Goal: Task Accomplishment & Management: Use online tool/utility

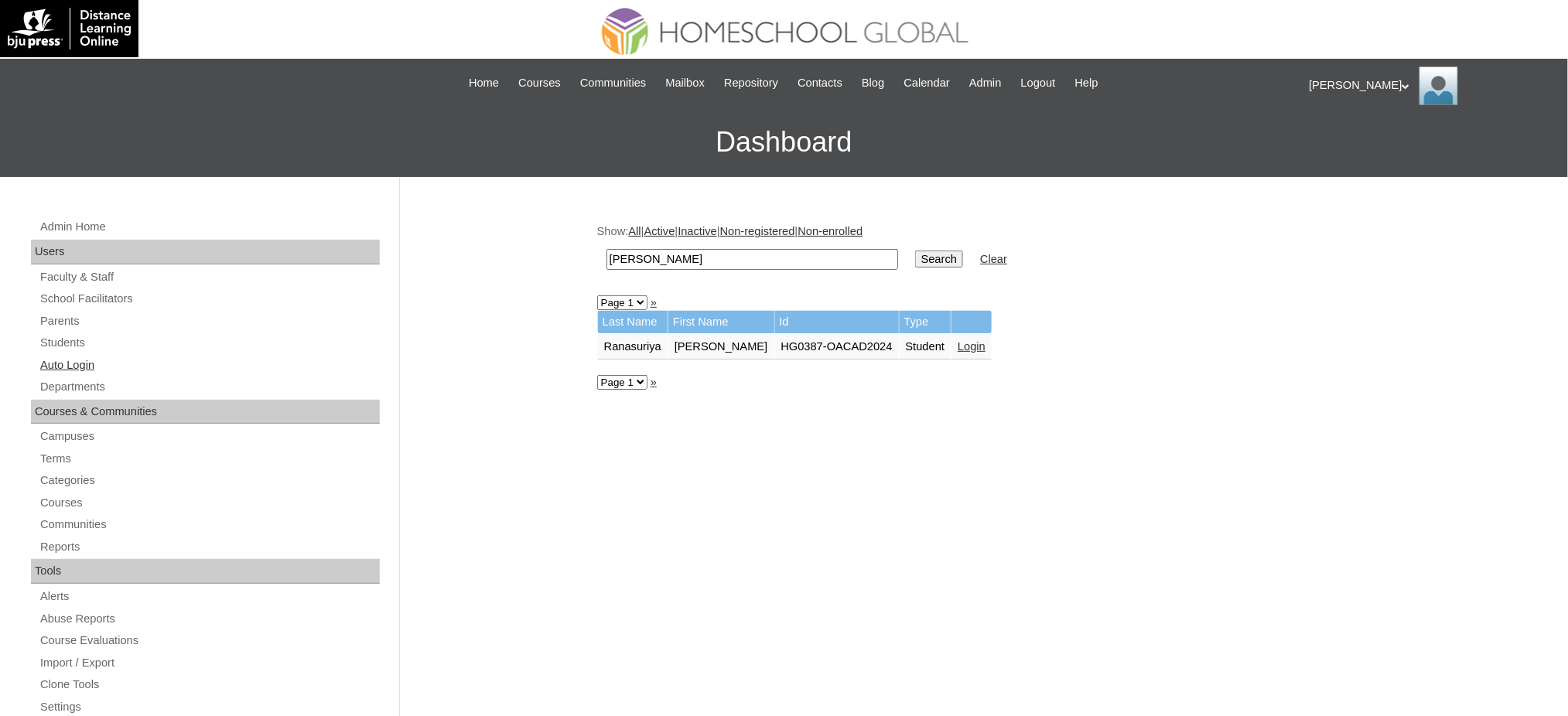
click at [72, 368] on link "Auto Login" at bounding box center [208, 365] width 341 height 19
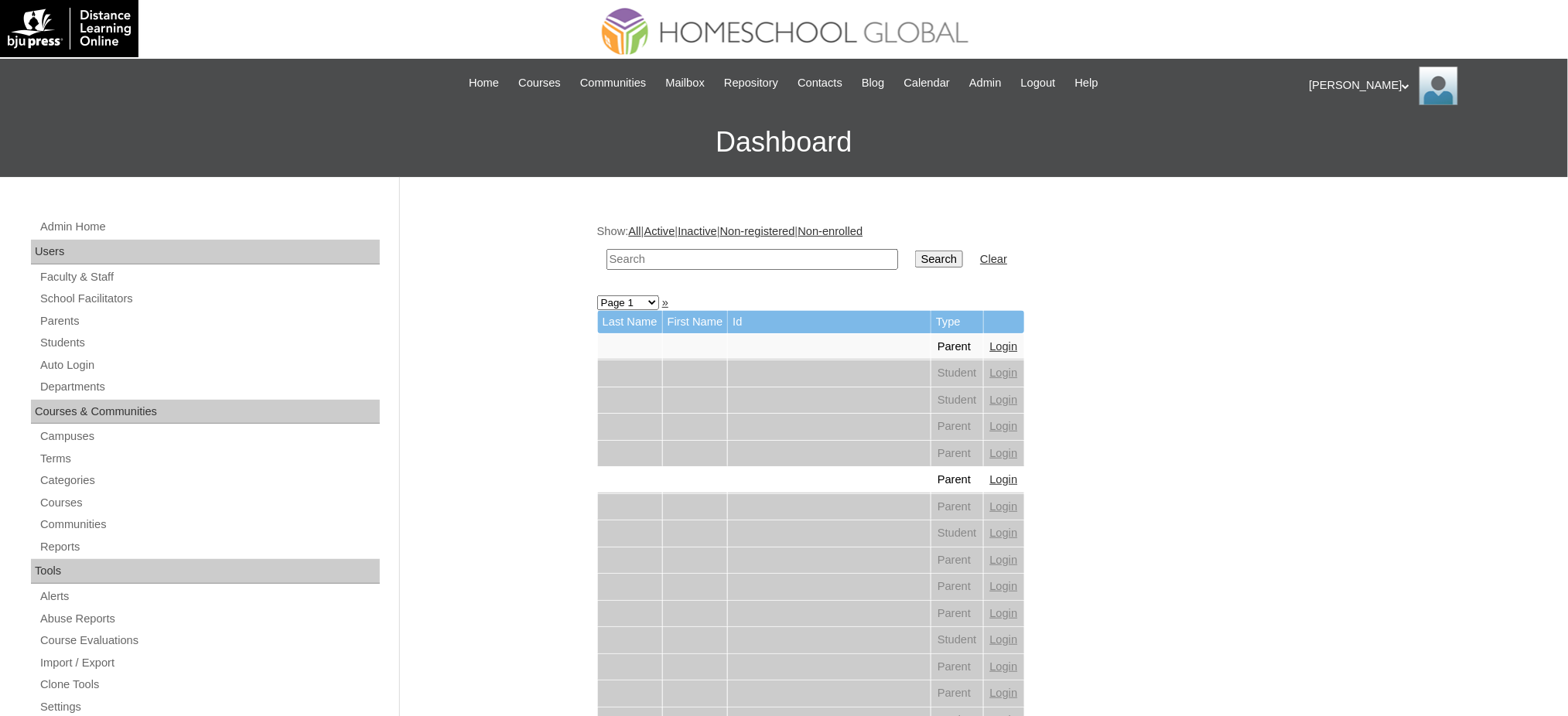
drag, startPoint x: 0, startPoint y: 0, endPoint x: 695, endPoint y: 265, distance: 743.8
click at [695, 265] on input "text" at bounding box center [751, 259] width 292 height 21
paste input "Zianne"
type input "Zianne"
click at [915, 261] on input "Search" at bounding box center [939, 259] width 48 height 17
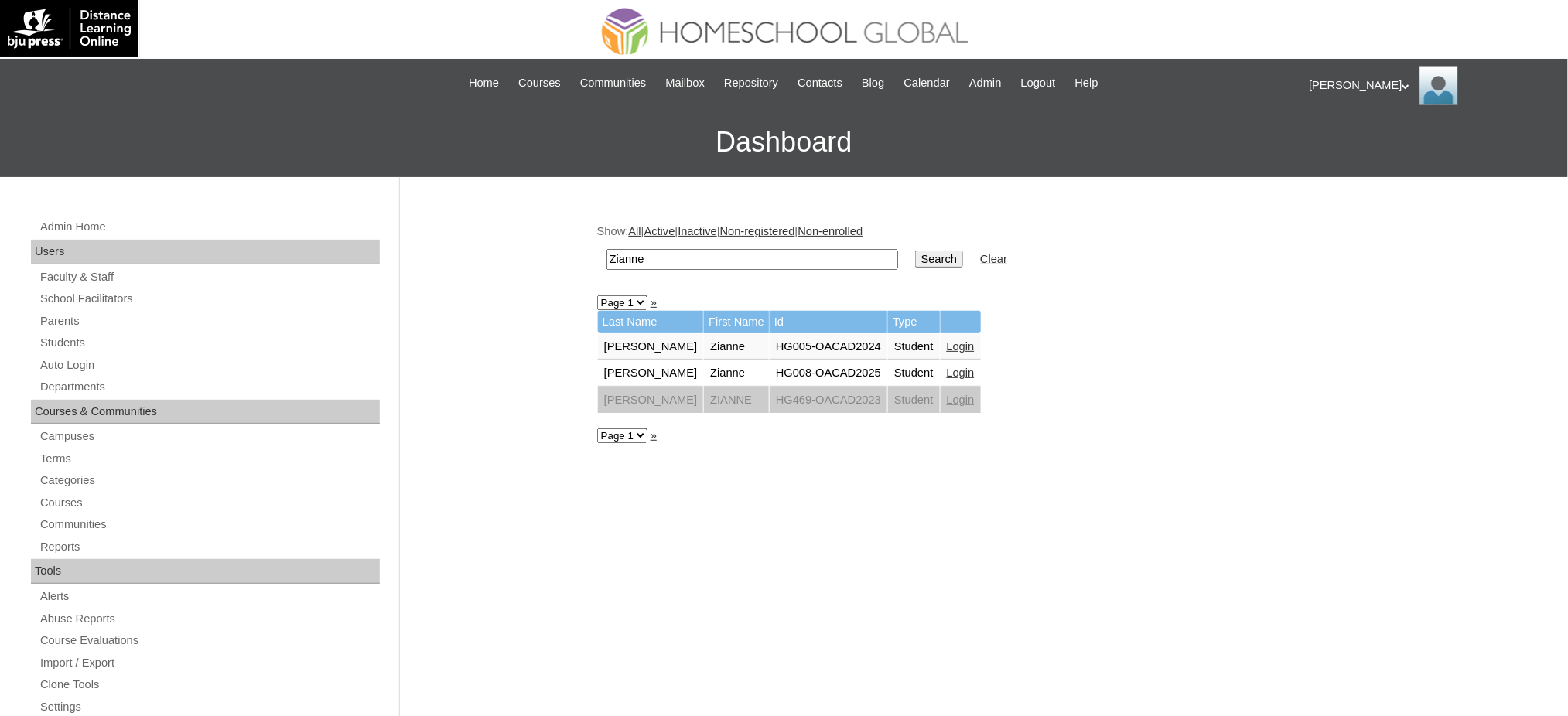
click at [636, 253] on input "Zianne" at bounding box center [751, 259] width 292 height 21
paste input "Jennifer Anne"
type input "Jennifer Anne"
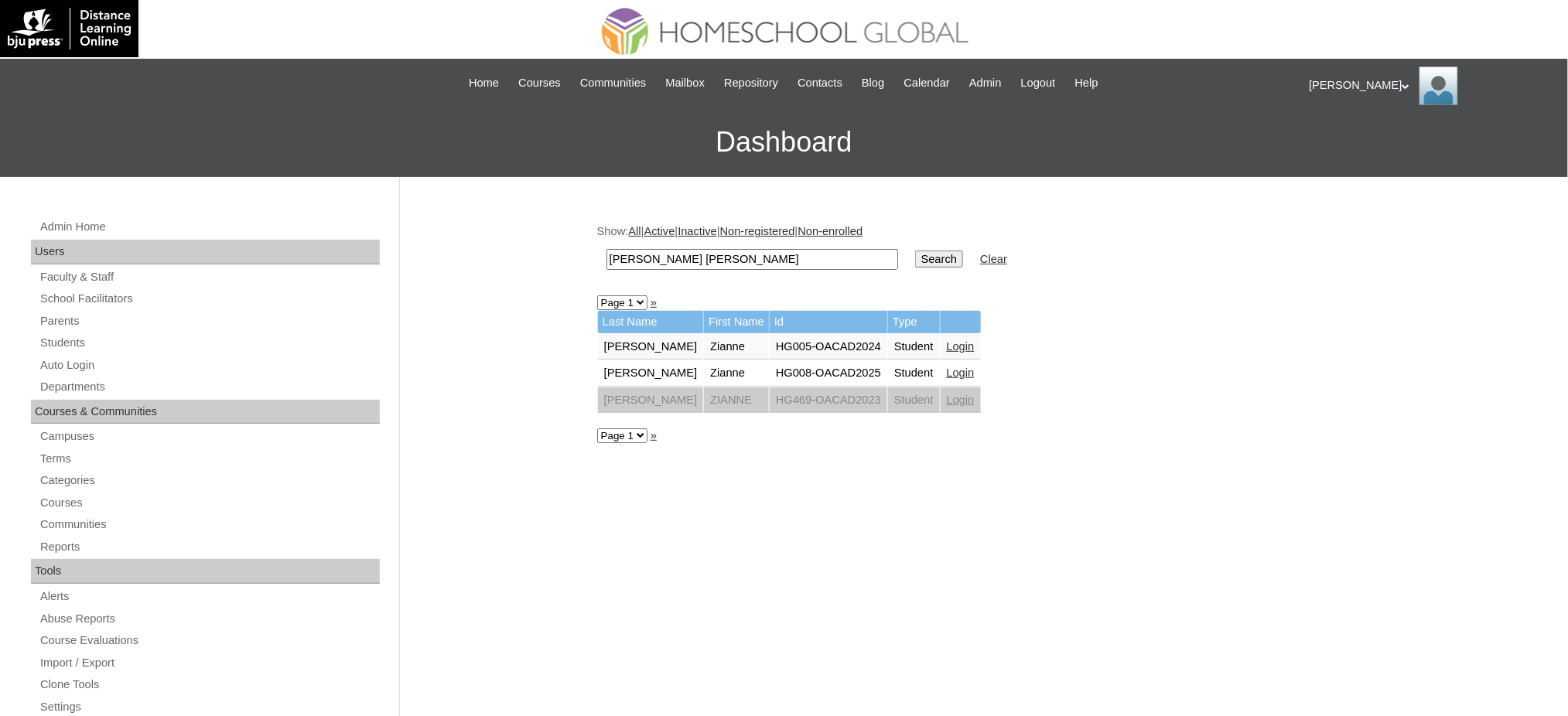
click at [915, 250] on input "Search" at bounding box center [939, 259] width 48 height 17
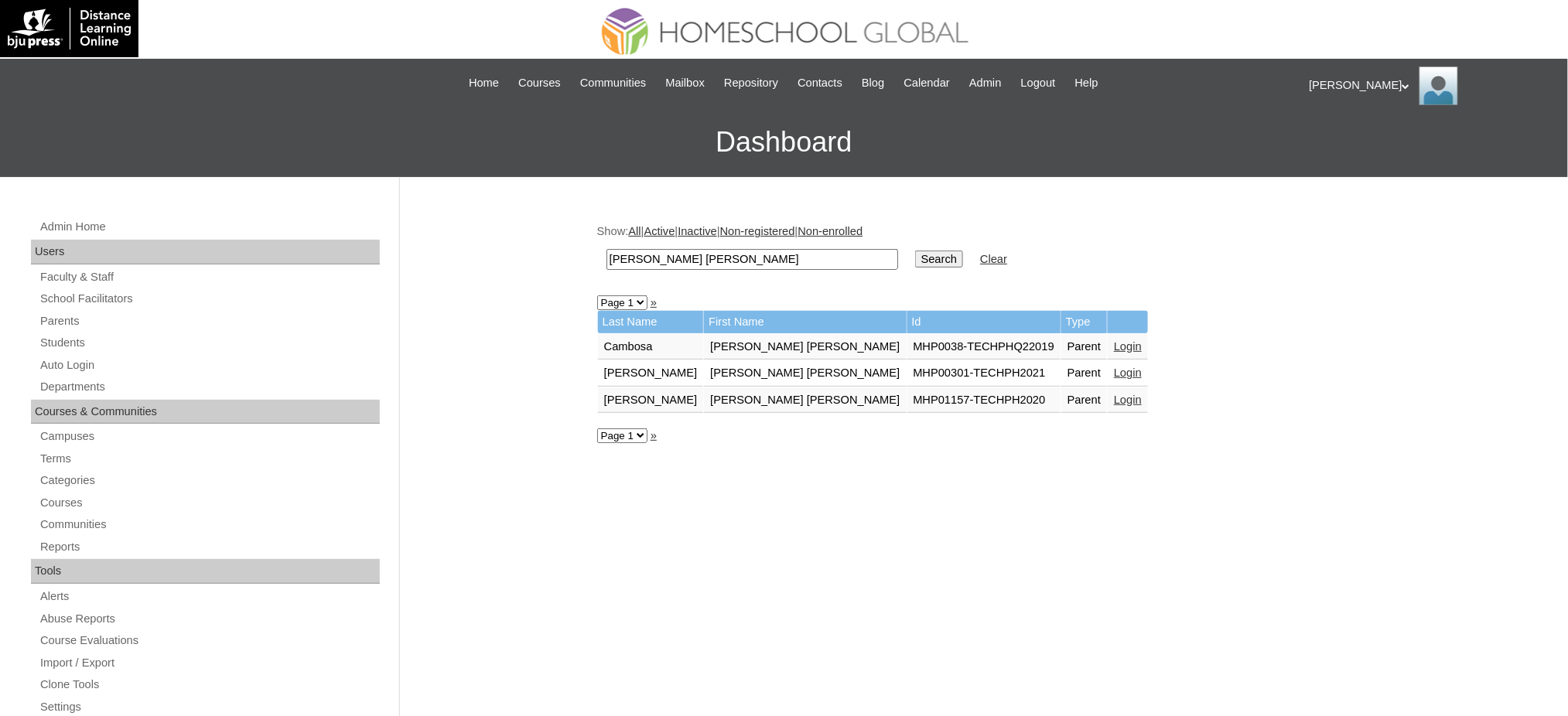
click at [724, 254] on input "Jennifer Anne" at bounding box center [751, 259] width 292 height 21
paste input "mireyaskye@gmail.com"
type input "mireyaskye@gmail.com"
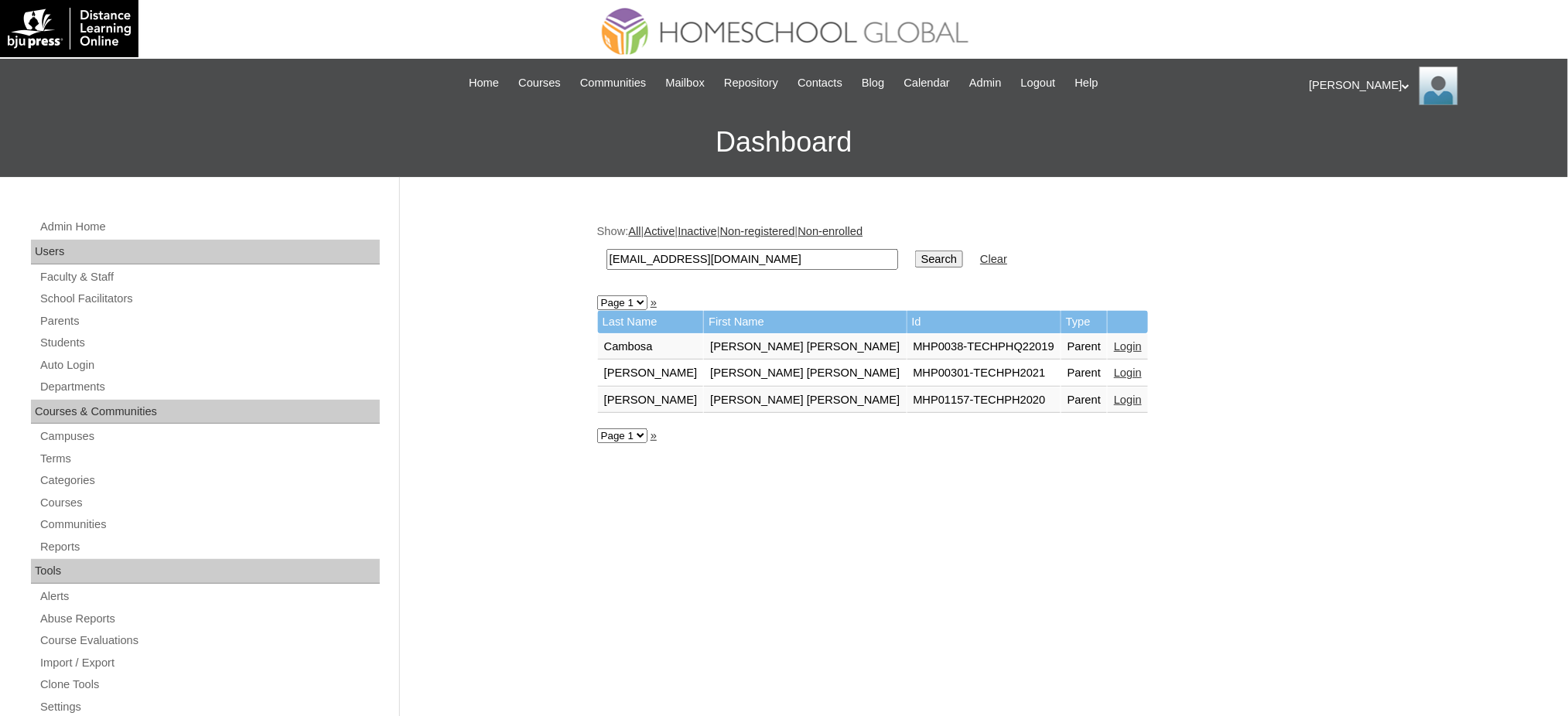
click at [915, 250] on input "Search" at bounding box center [939, 259] width 48 height 17
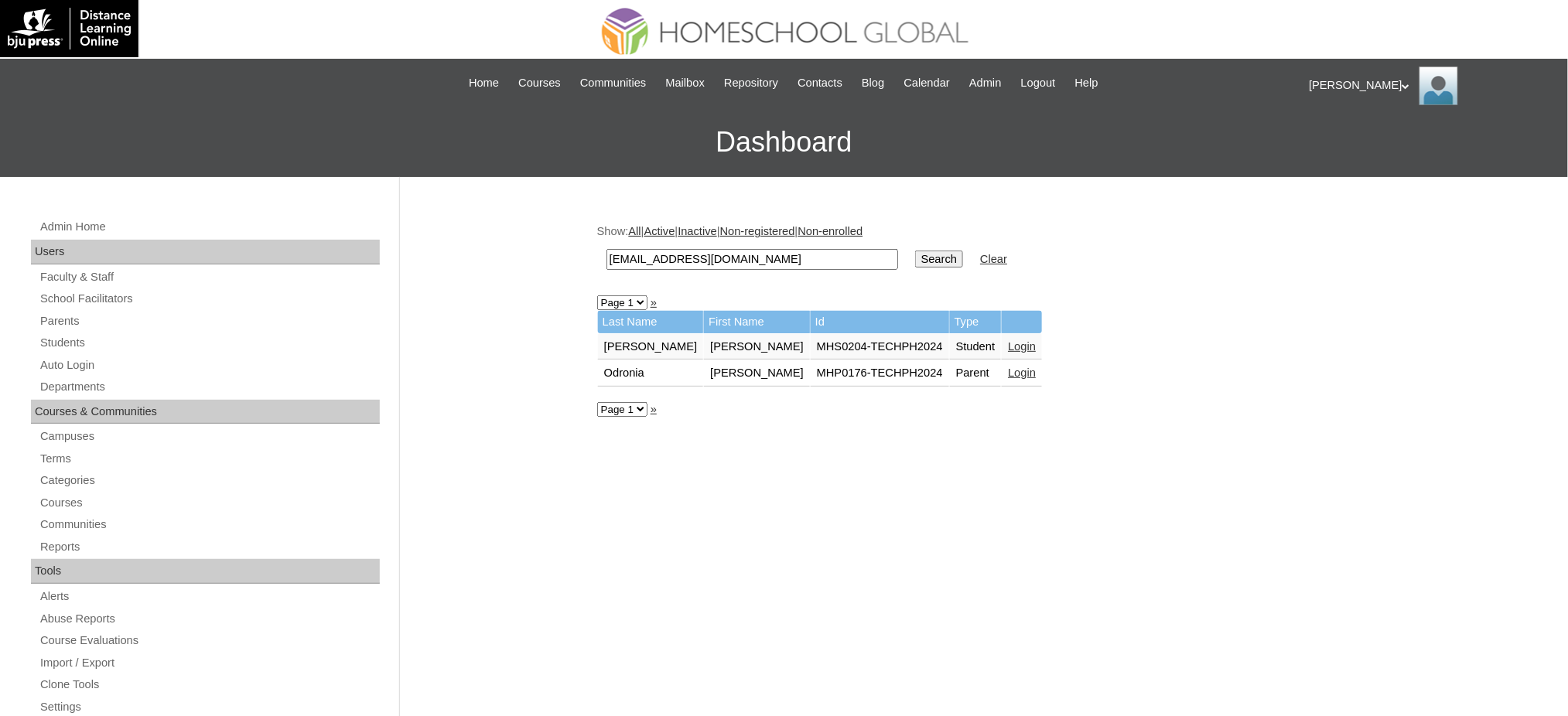
click at [1008, 340] on link "Login" at bounding box center [1021, 346] width 28 height 12
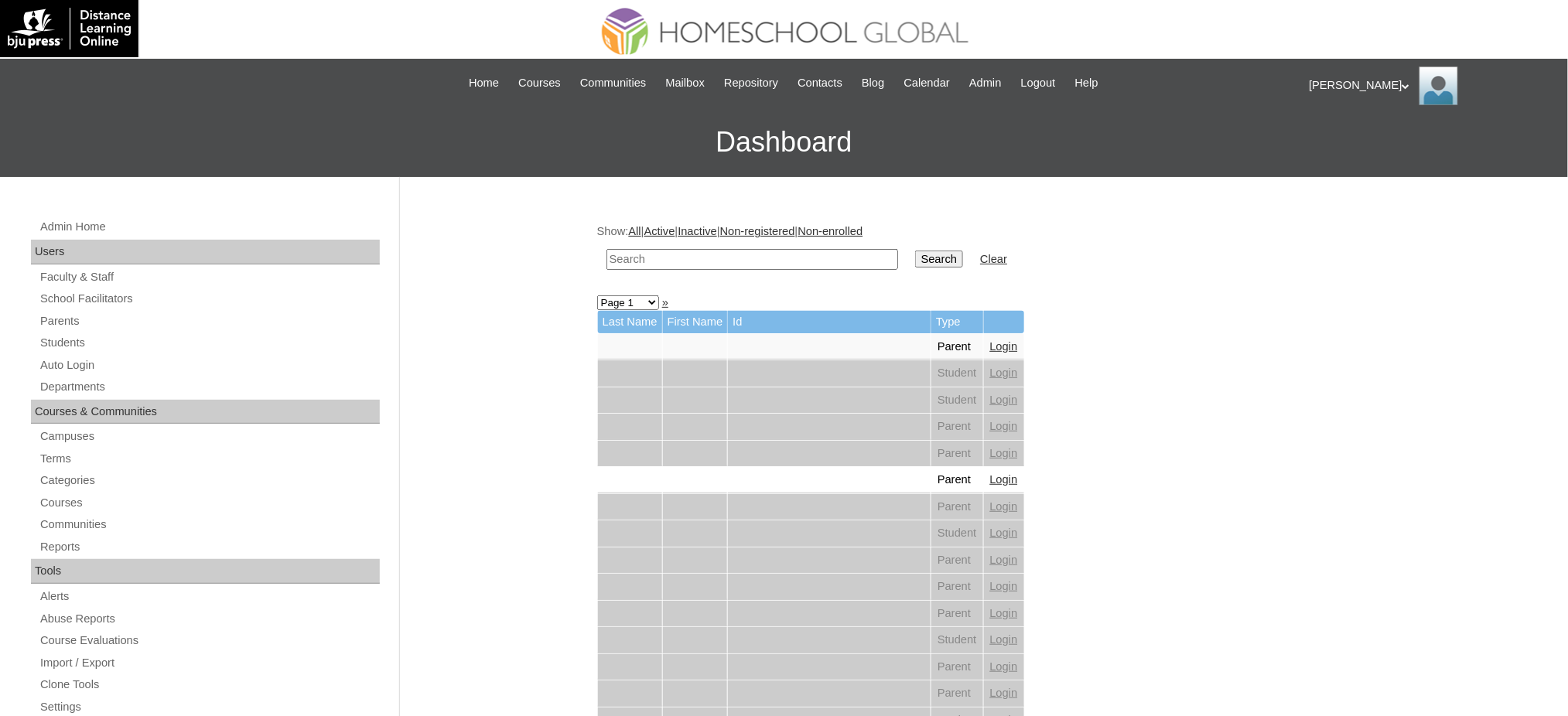
click at [755, 261] on input "text" at bounding box center [751, 259] width 292 height 21
paste input "Arrow [PERSON_NAME]"
type input "Arrow [PERSON_NAME]"
click at [915, 256] on input "Search" at bounding box center [939, 259] width 48 height 17
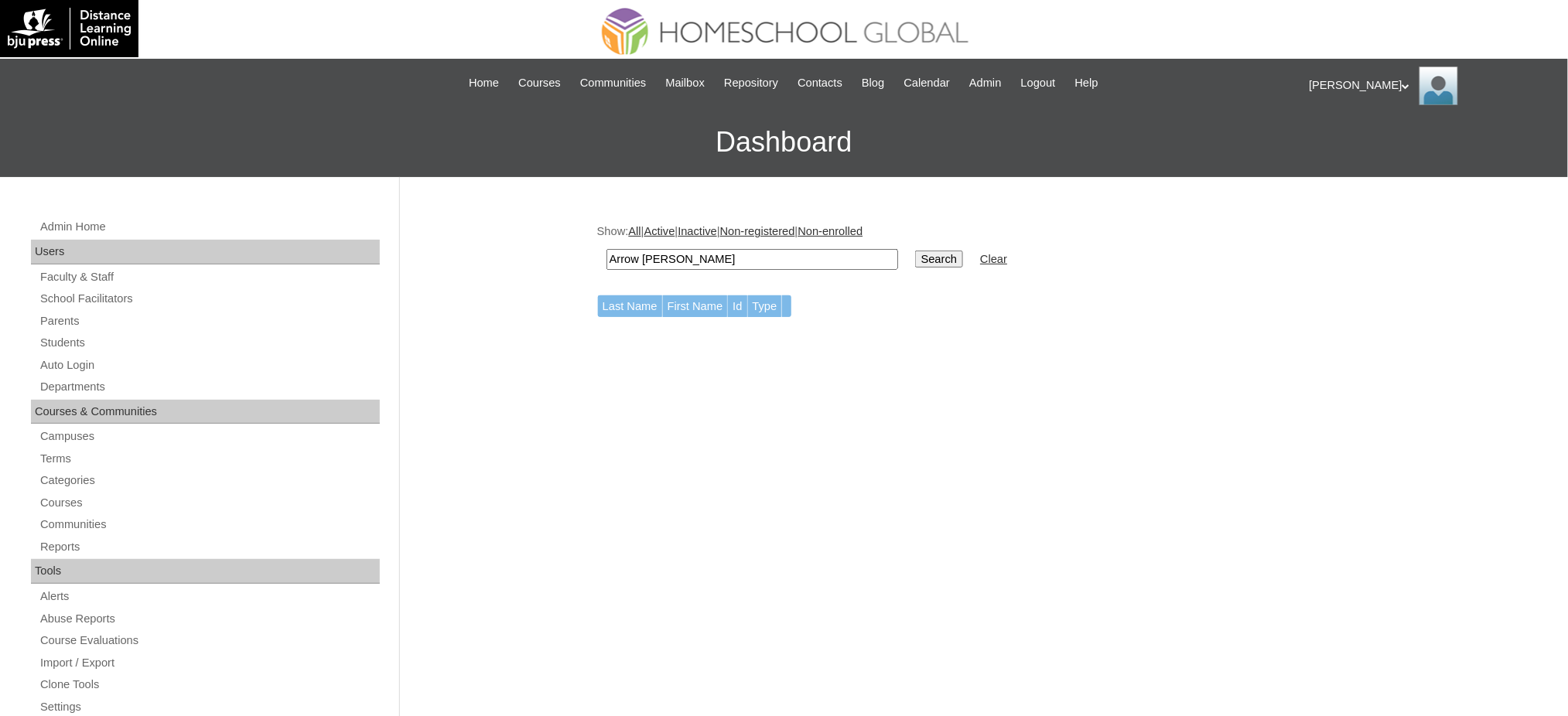
click at [793, 243] on td "Arrow [PERSON_NAME]" at bounding box center [751, 259] width 307 height 36
click at [774, 257] on input "Arrow [PERSON_NAME]" at bounding box center [751, 259] width 292 height 21
type input "Arrow Mikhail"
click at [915, 250] on input "Search" at bounding box center [939, 259] width 48 height 17
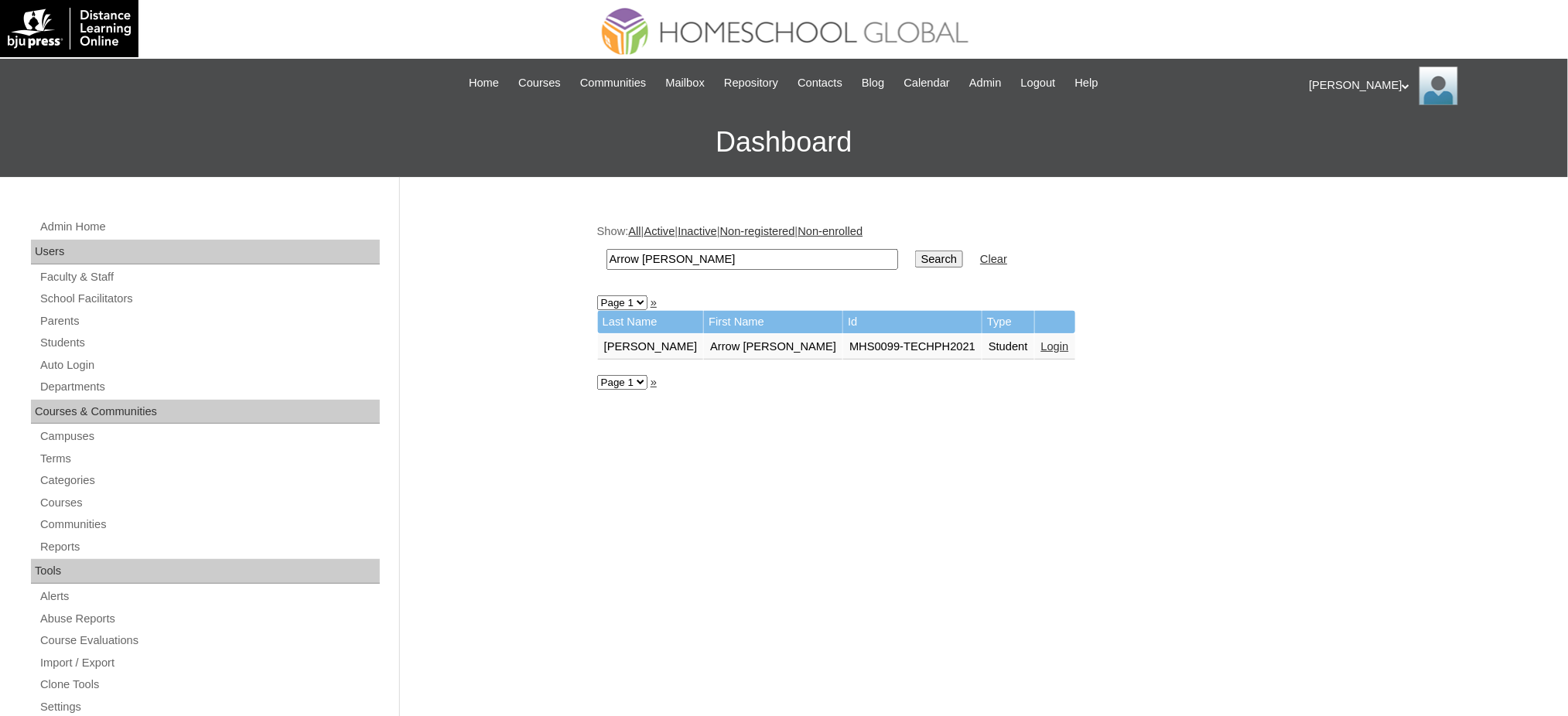
click at [1041, 342] on link "Login" at bounding box center [1055, 346] width 28 height 12
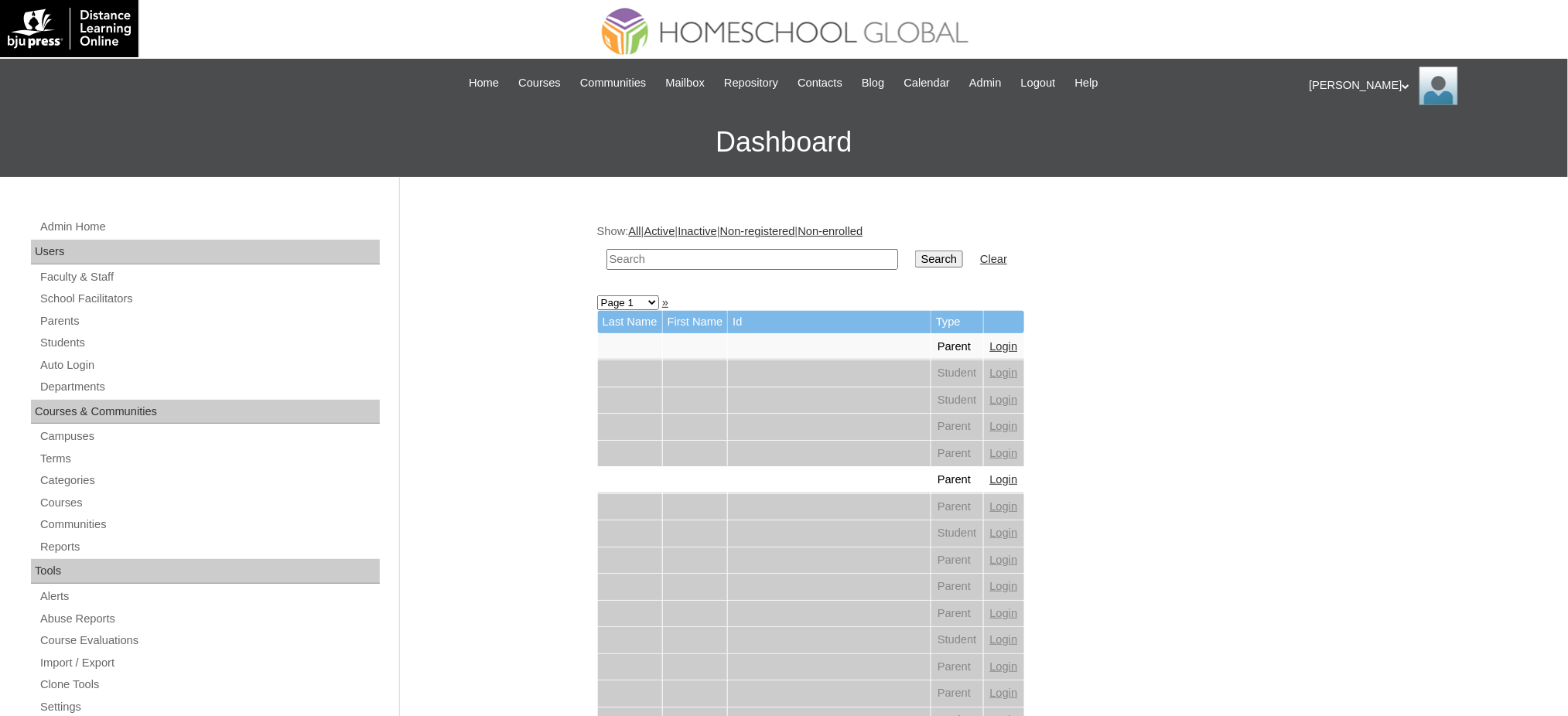
click at [795, 259] on input "text" at bounding box center [751, 259] width 292 height 21
paste input "Jilianne Elora"
type input "Jilianne Elora"
click at [915, 250] on input "Search" at bounding box center [939, 259] width 48 height 17
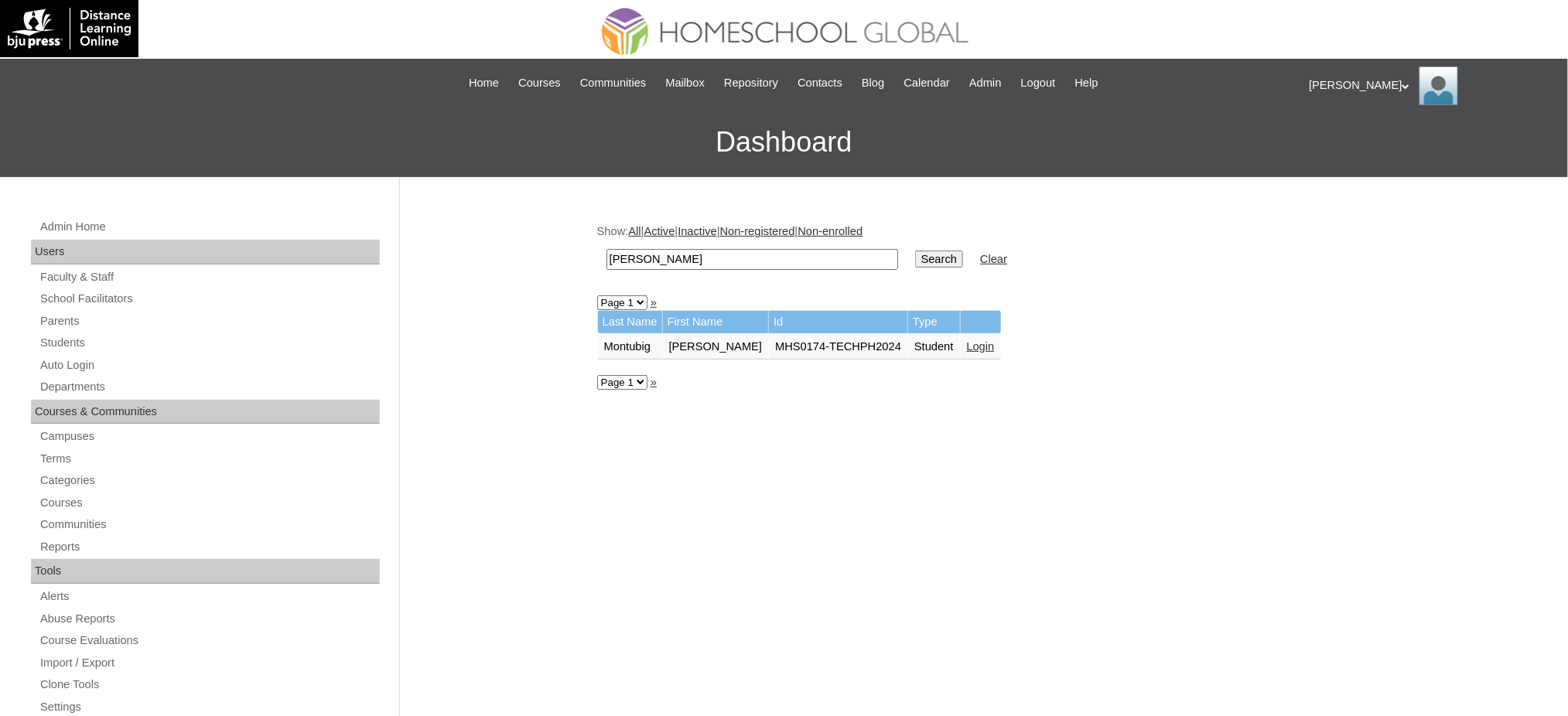
click at [967, 340] on link "Login" at bounding box center [980, 346] width 28 height 12
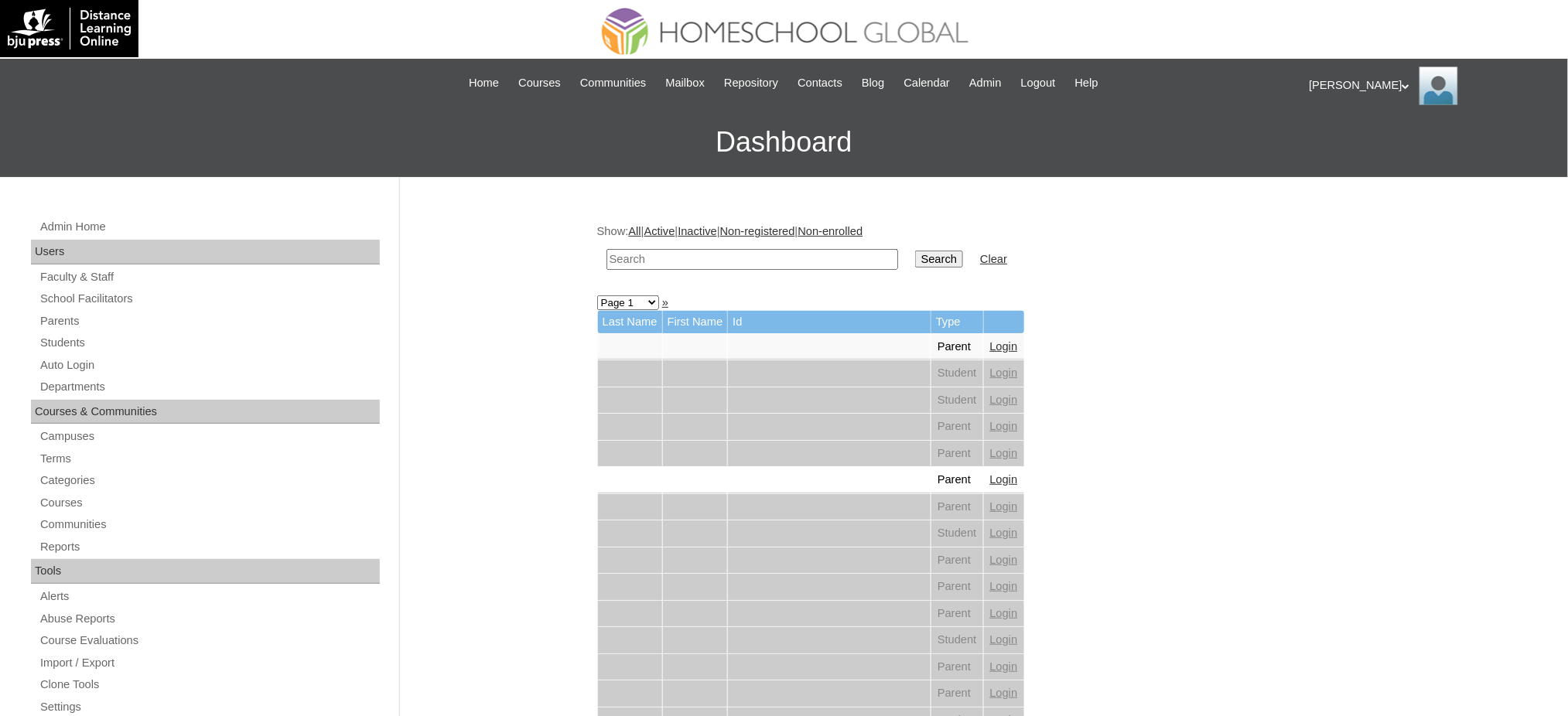
click at [785, 261] on input "text" at bounding box center [751, 259] width 292 height 21
paste input "[PERSON_NAME]"
type input "[PERSON_NAME]"
click at [915, 251] on input "Search" at bounding box center [939, 259] width 48 height 17
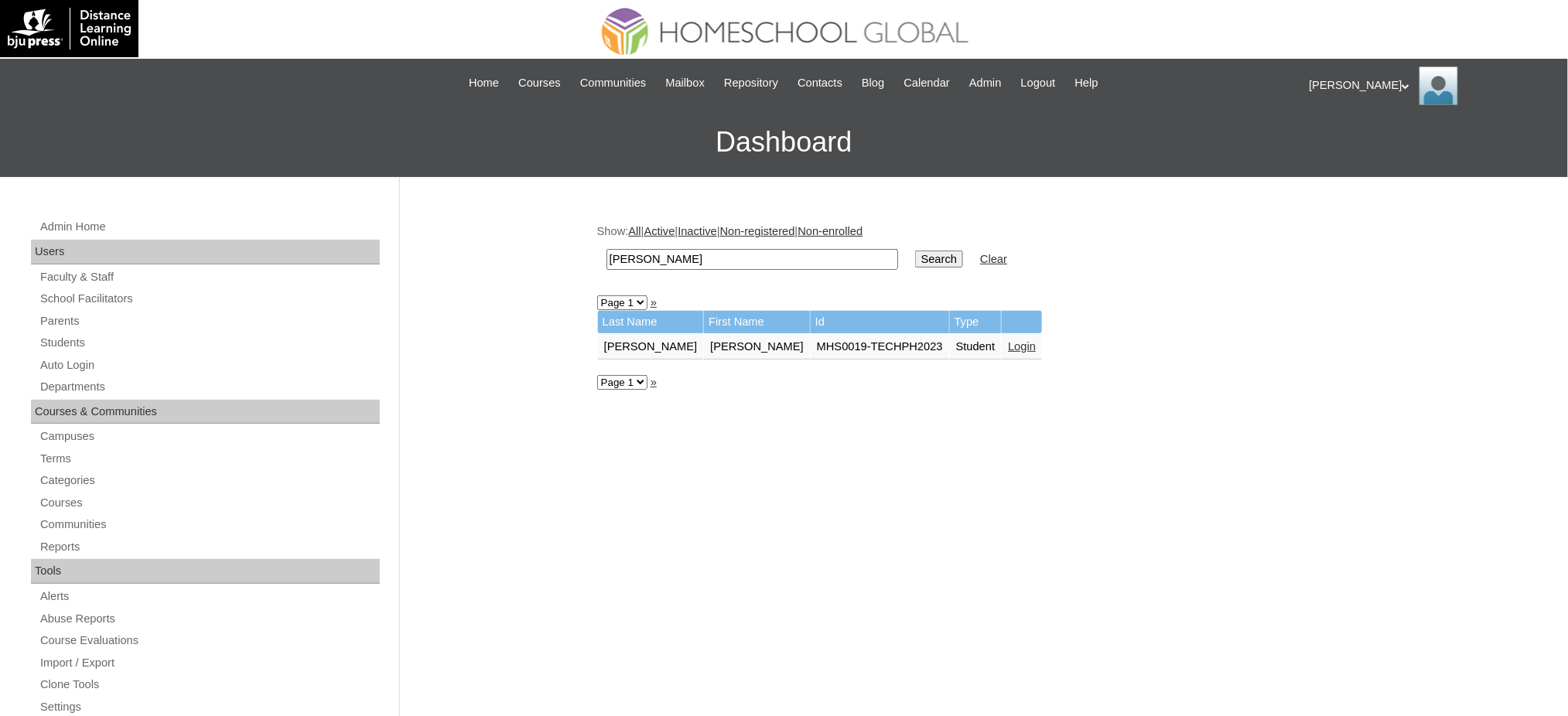
click at [1008, 340] on link "Login" at bounding box center [1021, 346] width 28 height 12
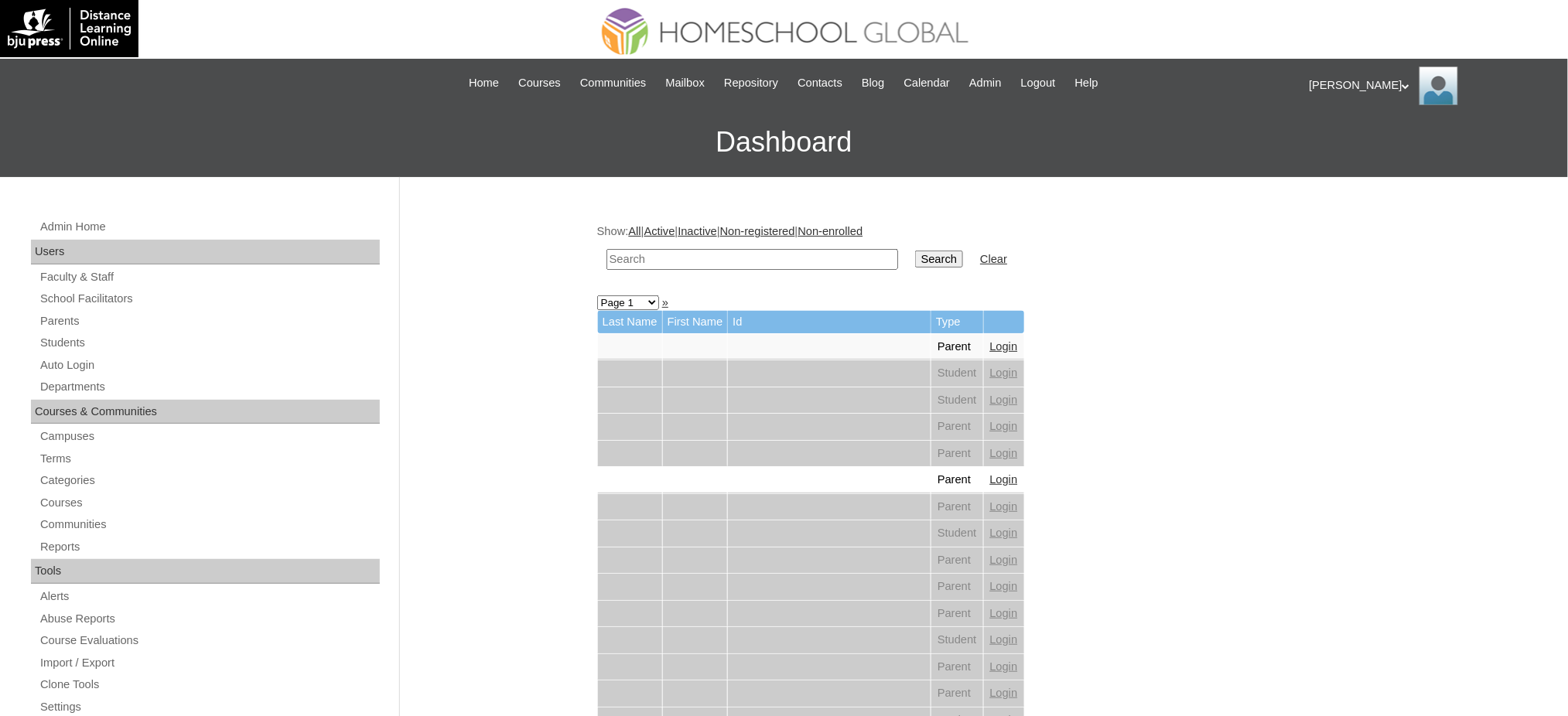
click at [702, 259] on input "text" at bounding box center [751, 259] width 292 height 21
paste input "[PERSON_NAME]"
type input "[PERSON_NAME]"
click at [915, 250] on input "Search" at bounding box center [939, 259] width 48 height 17
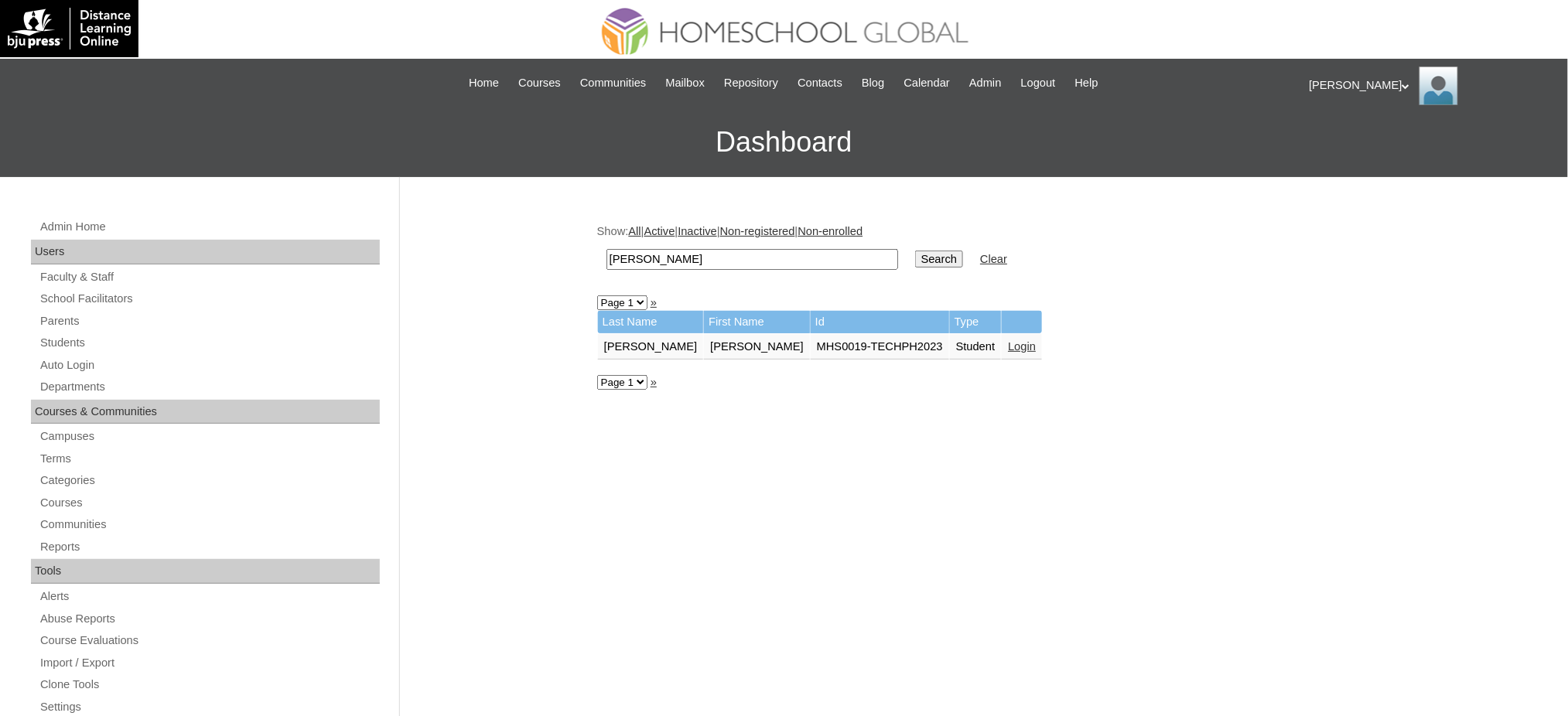
click at [1008, 342] on link "Login" at bounding box center [1021, 346] width 28 height 12
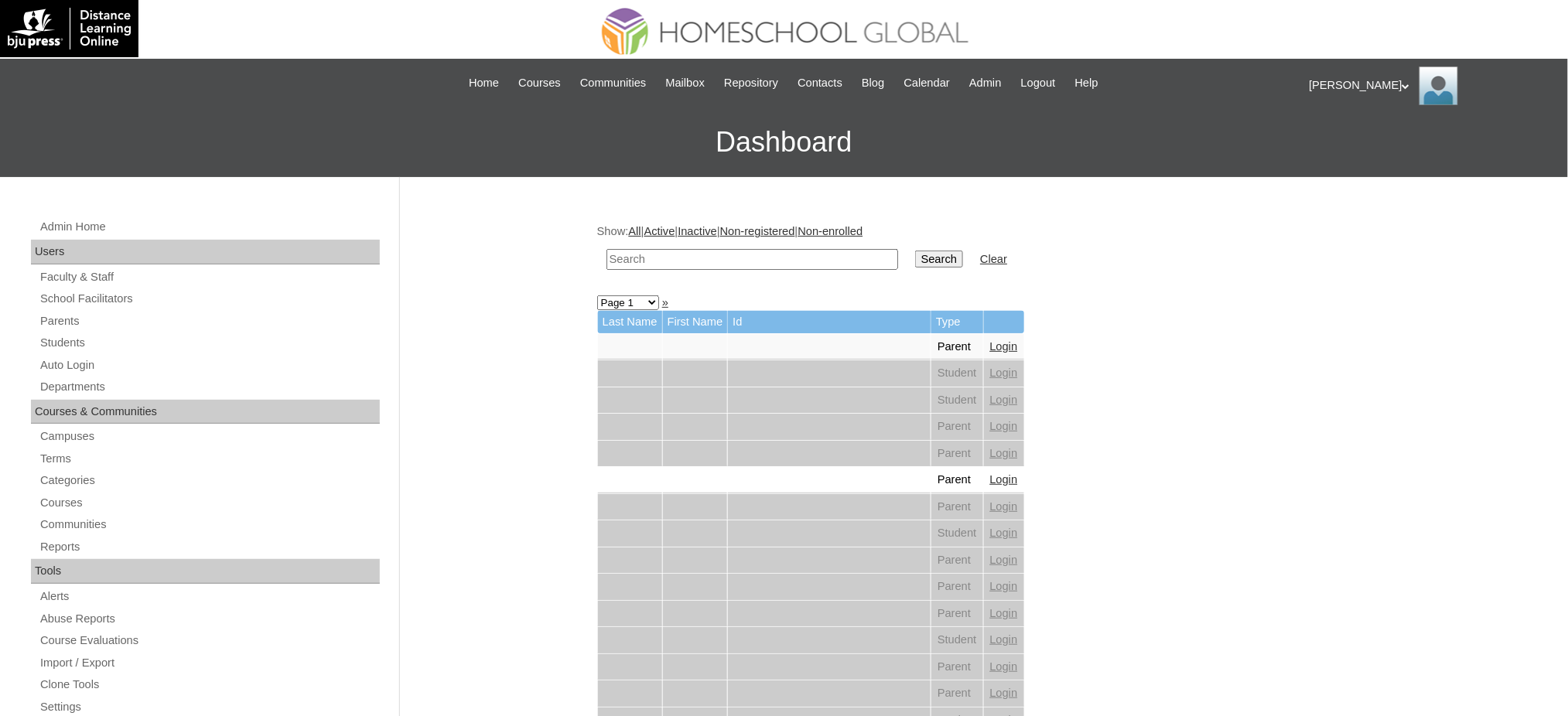
click at [711, 255] on input "text" at bounding box center [751, 259] width 292 height 21
paste input "kurt ethan"
type input "kurt ethan"
click at [915, 256] on input "Search" at bounding box center [939, 259] width 48 height 17
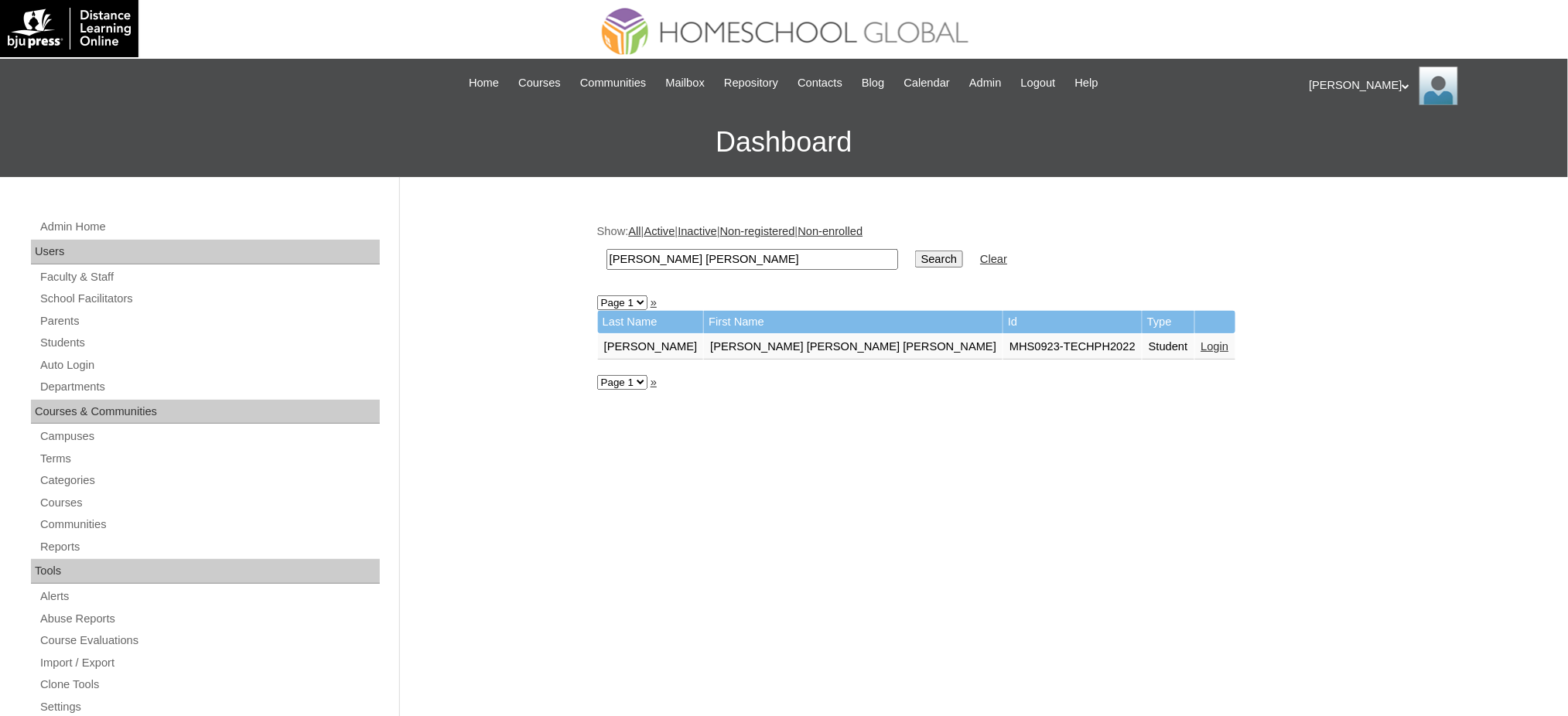
click at [1201, 343] on link "Login" at bounding box center [1214, 346] width 28 height 12
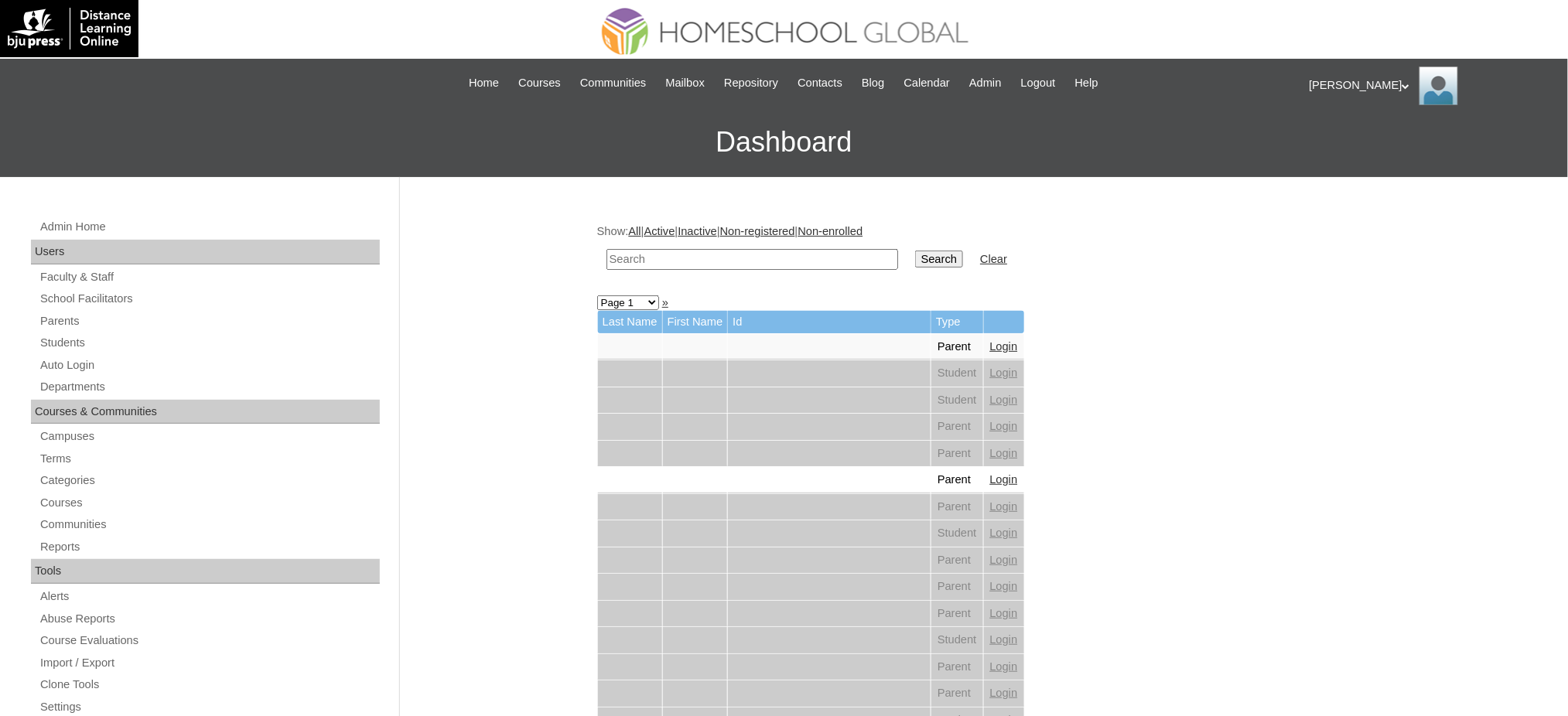
click at [779, 265] on input "text" at bounding box center [751, 259] width 292 height 21
paste input "[PERSON_NAME]"
type input "[PERSON_NAME]"
click at [915, 257] on input "Search" at bounding box center [939, 259] width 48 height 17
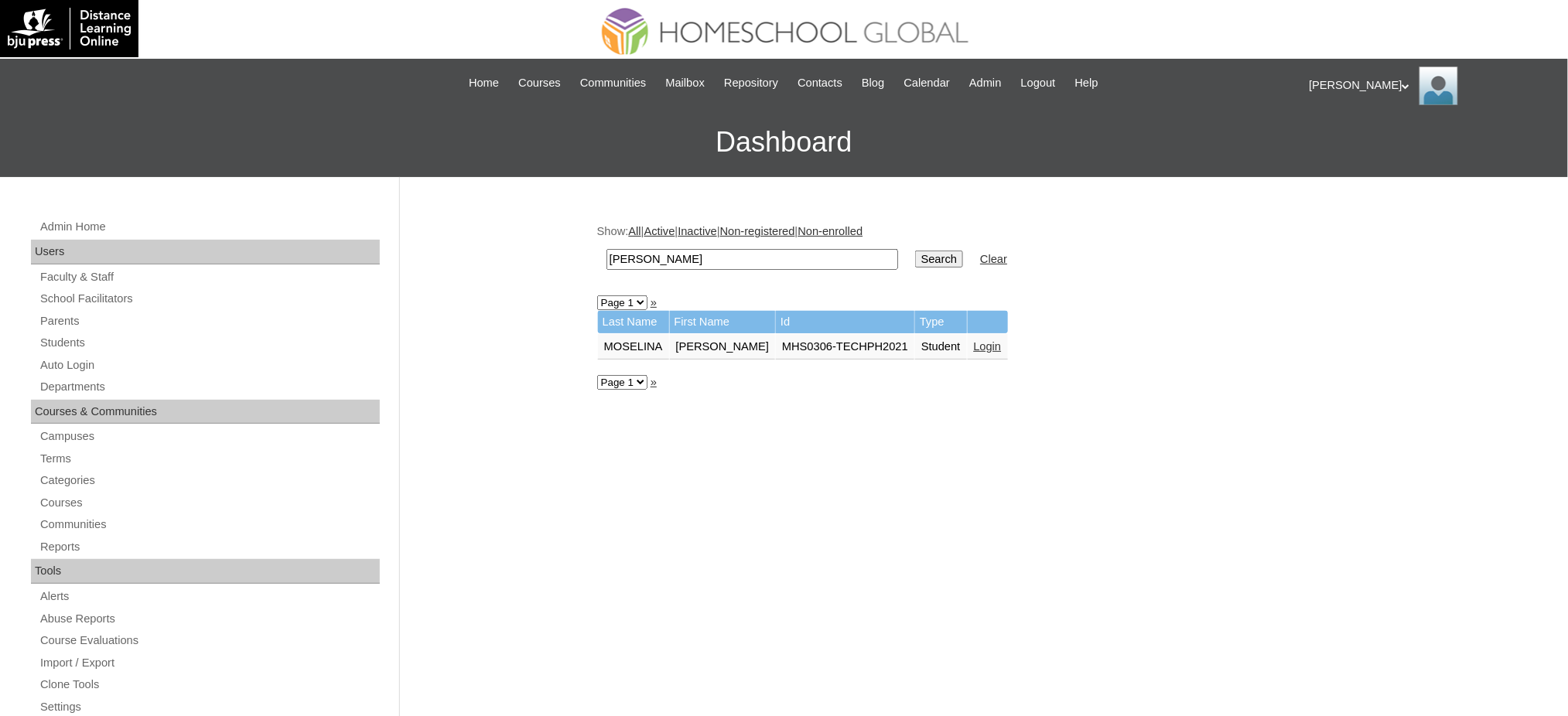
click at [979, 342] on link "Login" at bounding box center [987, 346] width 28 height 12
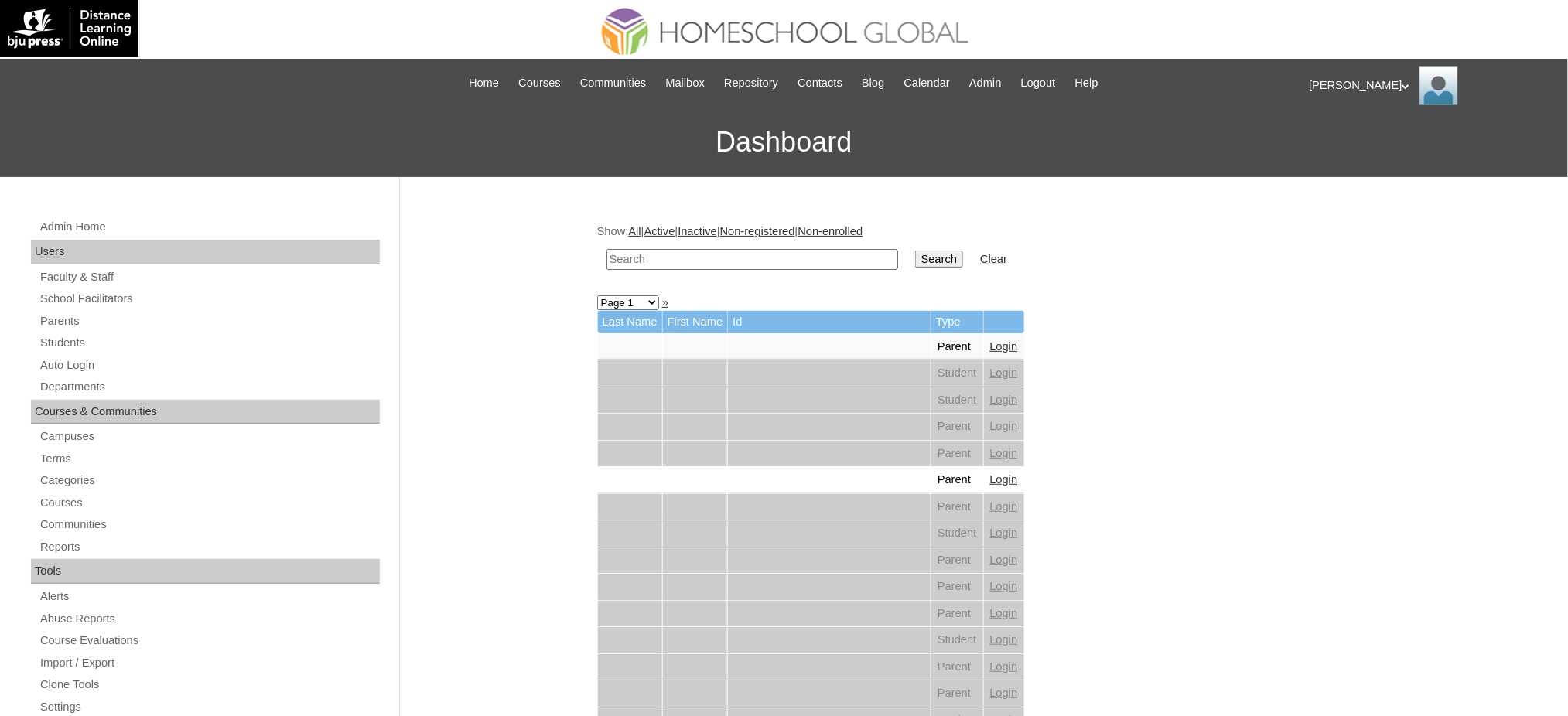
click at [795, 260] on input "text" at bounding box center [751, 259] width 292 height 21
paste input "[PERSON_NAME]"
type input "Ramon Vincent"
click at [915, 254] on input "Search" at bounding box center [939, 259] width 48 height 17
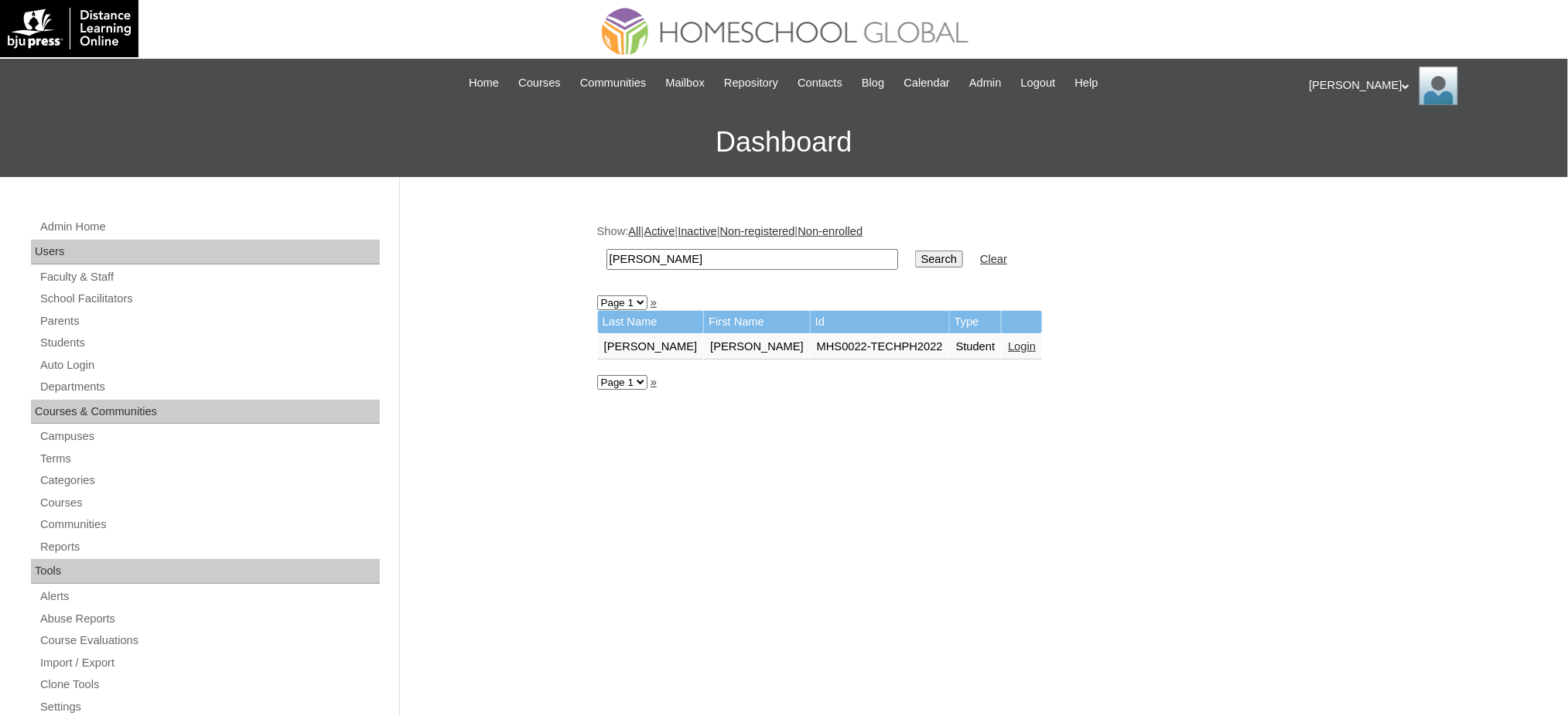
click at [1008, 342] on link "Login" at bounding box center [1021, 346] width 28 height 12
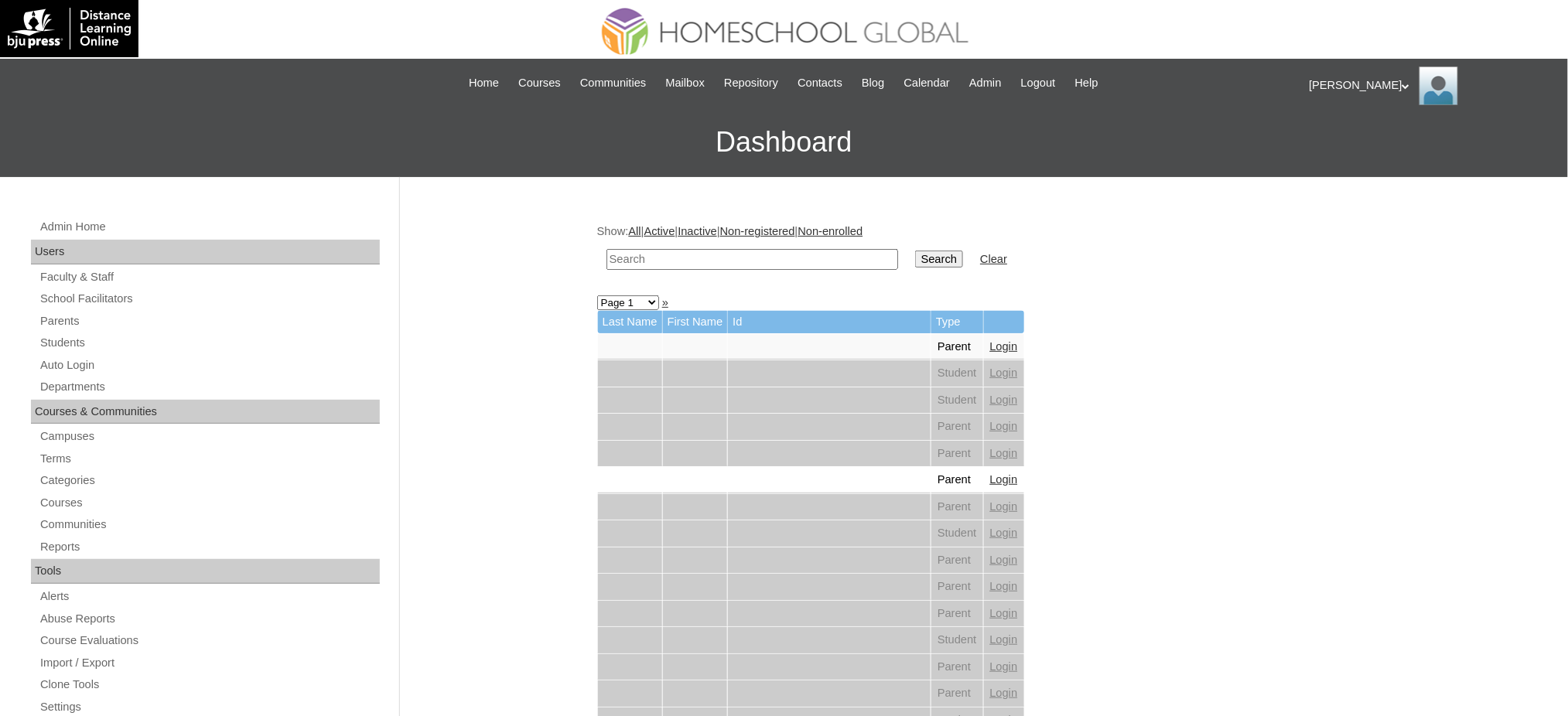
click at [741, 249] on input "text" at bounding box center [751, 259] width 292 height 21
paste input "Rodolfo Louis"
type input "Rodolfo Louis"
click at [915, 258] on input "Search" at bounding box center [939, 259] width 48 height 17
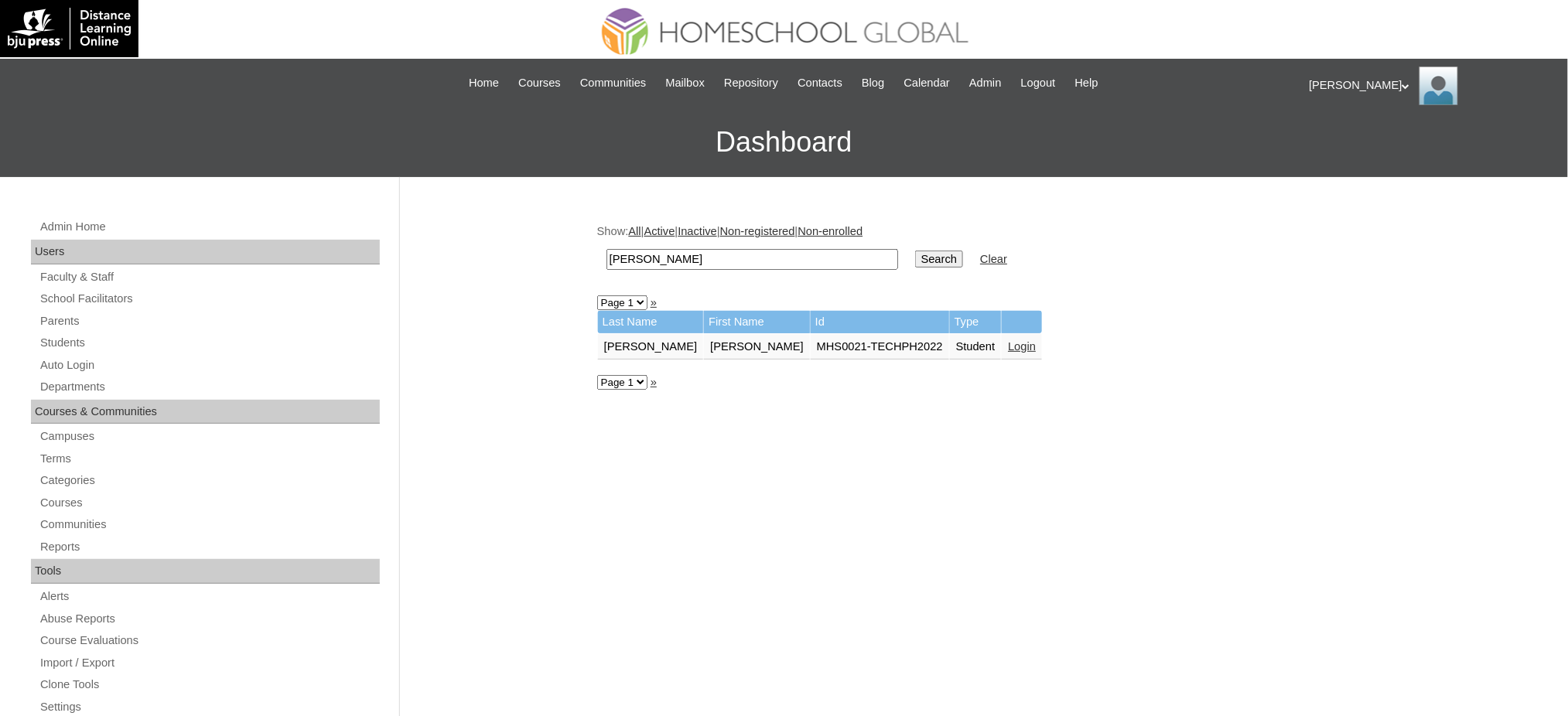
click at [1008, 340] on link "Login" at bounding box center [1021, 346] width 28 height 12
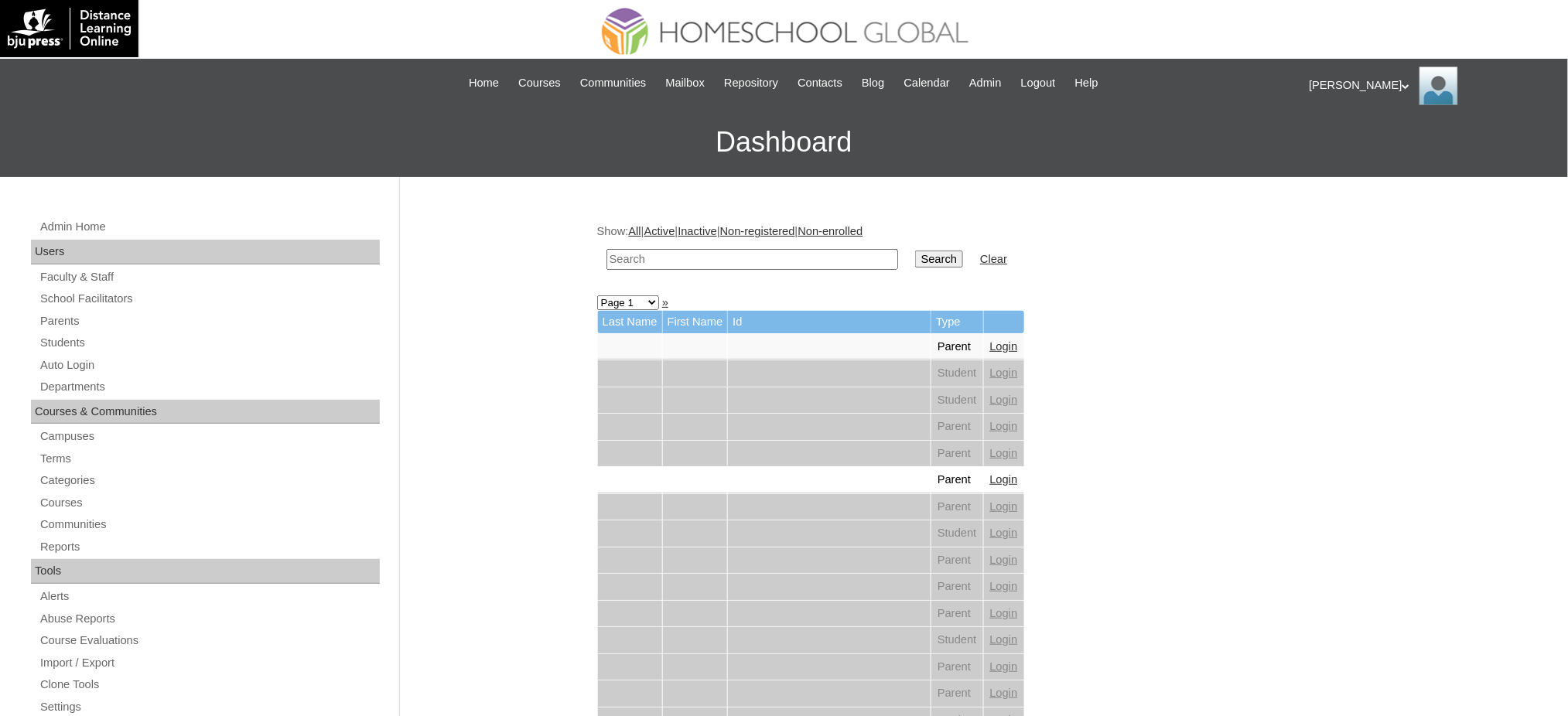
click at [785, 252] on input "text" at bounding box center [751, 259] width 292 height 21
paste input "[PERSON_NAME]"
type input "[PERSON_NAME]"
click at [915, 250] on input "Search" at bounding box center [939, 259] width 48 height 17
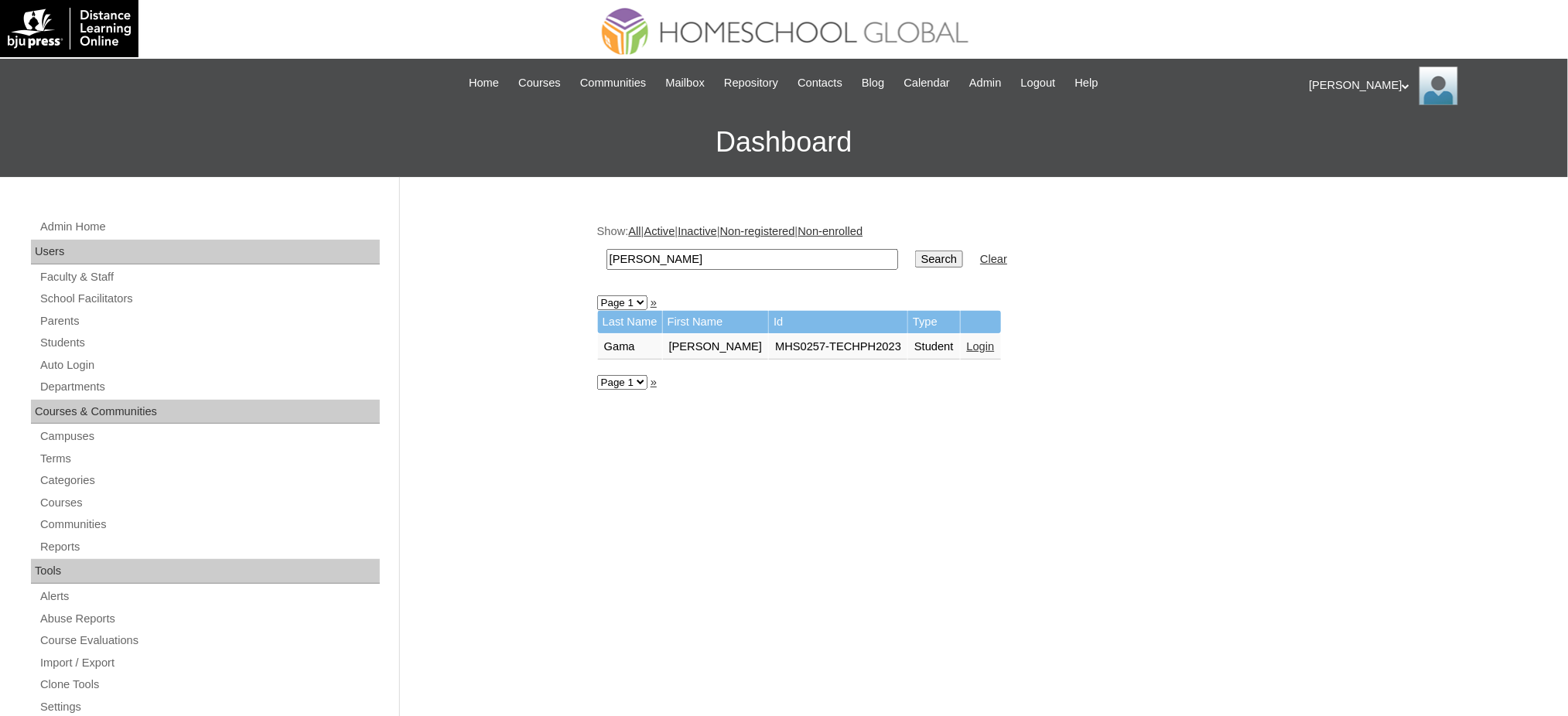
click at [977, 340] on link "Login" at bounding box center [980, 346] width 28 height 12
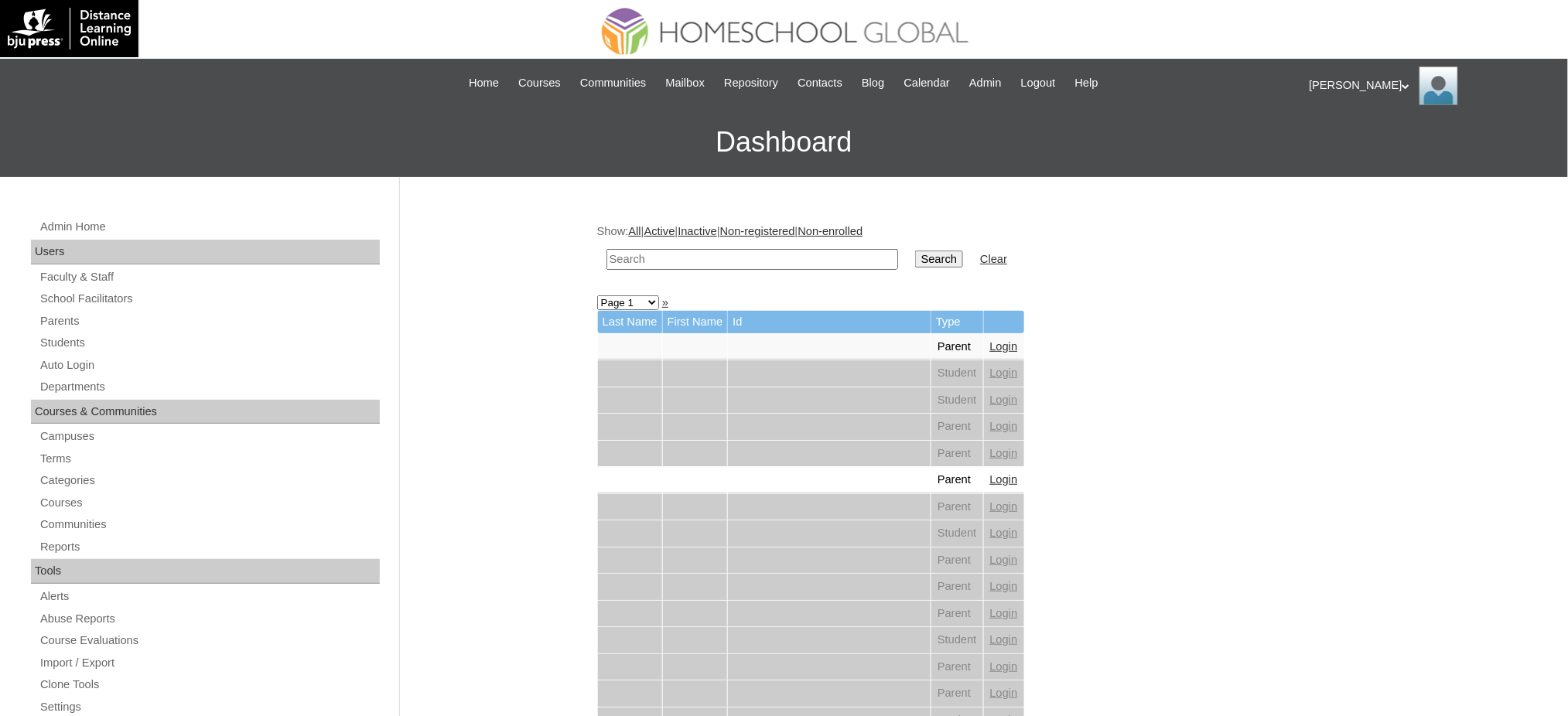
click at [718, 260] on input "text" at bounding box center [751, 259] width 292 height 21
paste input "[PERSON_NAME]"
type input "[PERSON_NAME]"
click at [915, 250] on input "Search" at bounding box center [939, 259] width 48 height 17
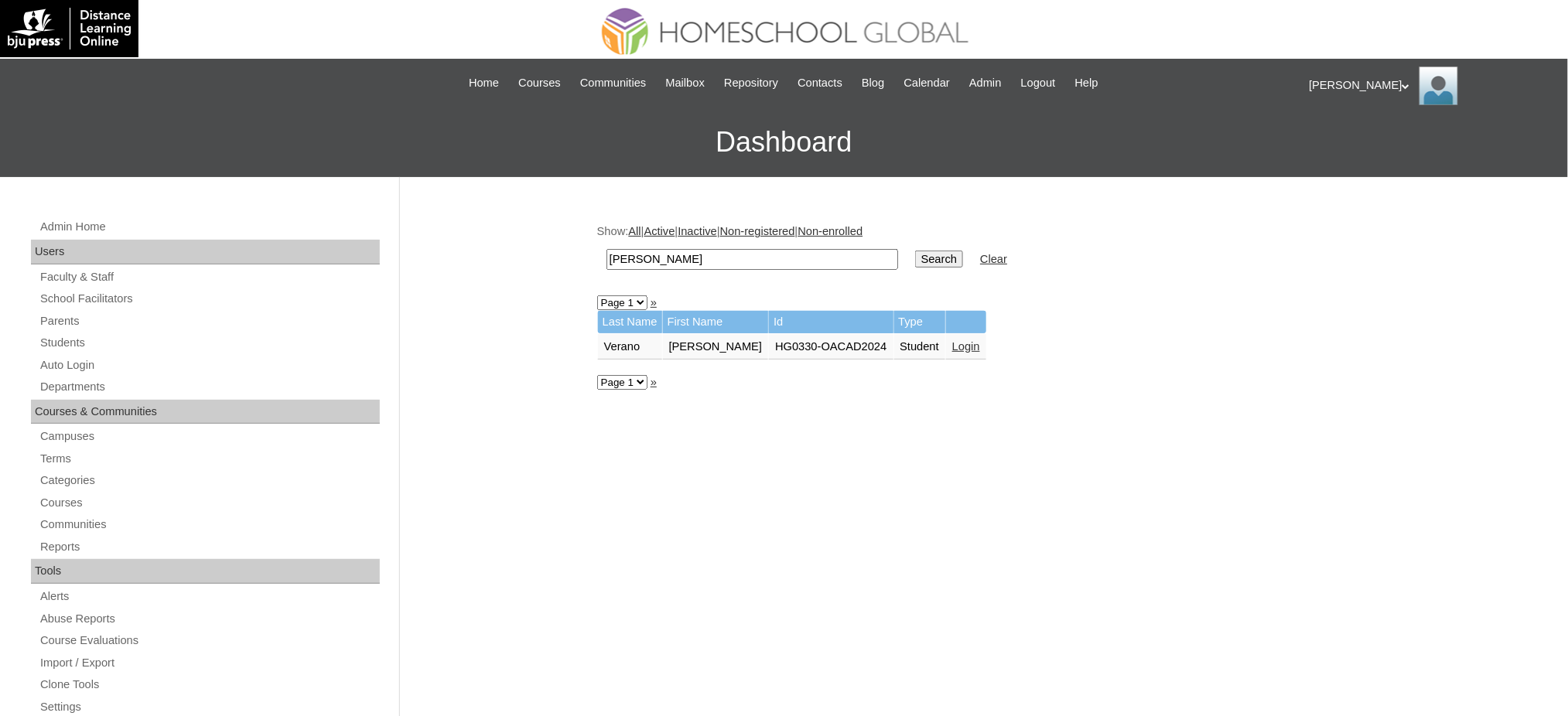
click at [732, 266] on input "[PERSON_NAME]" at bounding box center [751, 259] width 292 height 21
click at [733, 266] on input "Amanda Consuelo" at bounding box center [751, 259] width 292 height 21
paste input "[PERSON_NAME]"
type input "[PERSON_NAME]"
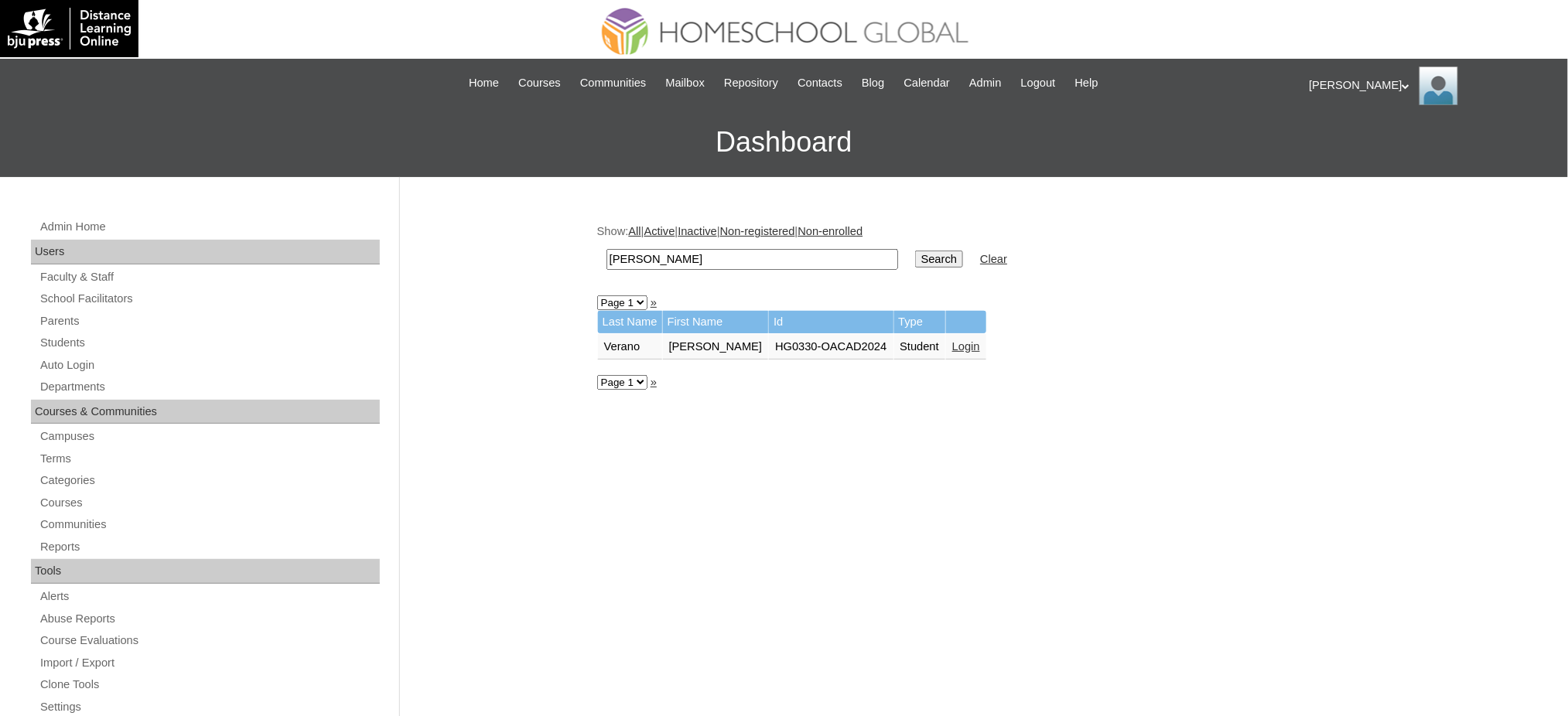
click at [915, 253] on input "Search" at bounding box center [939, 259] width 48 height 17
click at [1008, 340] on link "Login" at bounding box center [1021, 346] width 28 height 12
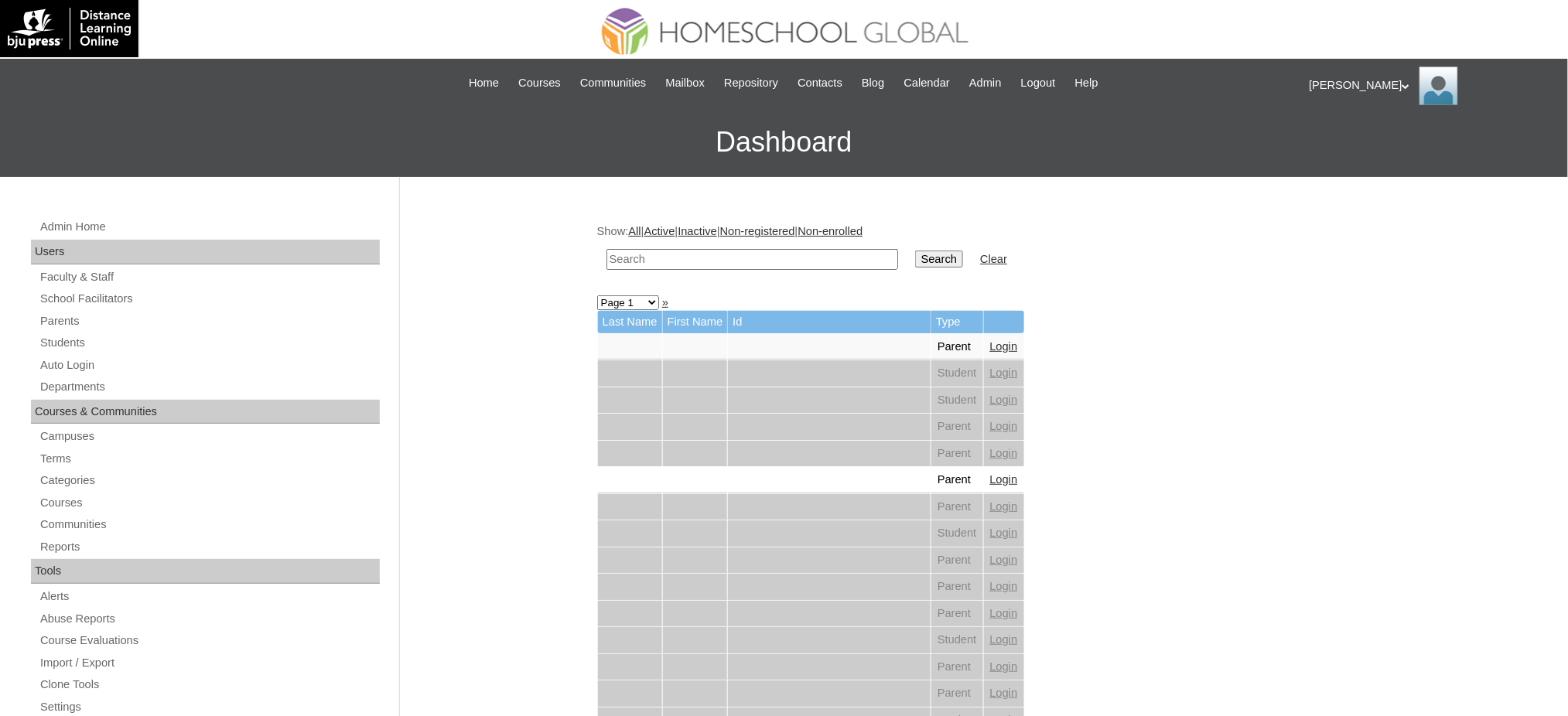
click at [682, 252] on input "text" at bounding box center [751, 259] width 292 height 21
paste input "Carlos Enrico"
type input "Carlos Enrico"
click at [907, 247] on td "Search" at bounding box center [939, 259] width 63 height 36
click at [915, 254] on input "Search" at bounding box center [939, 259] width 48 height 17
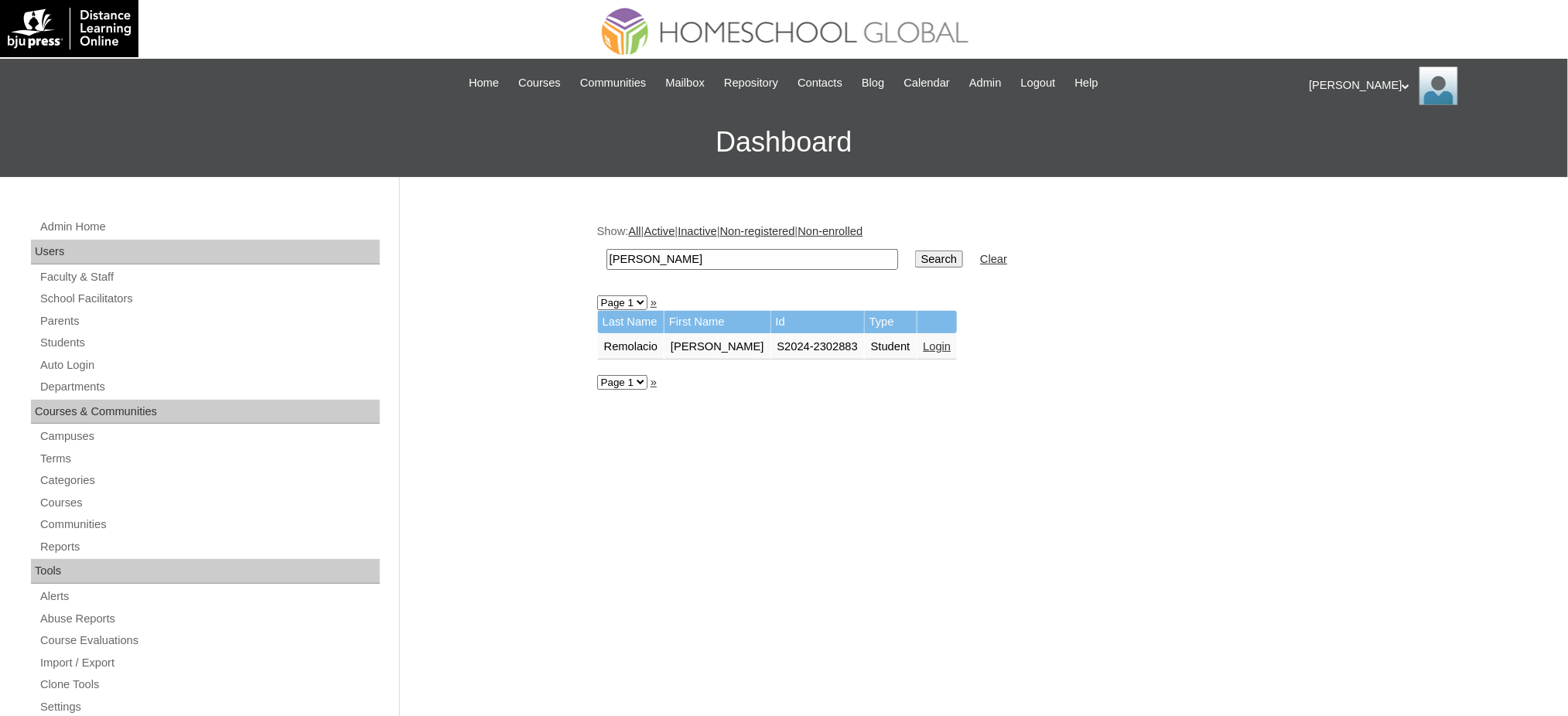
click at [707, 263] on input "[PERSON_NAME]" at bounding box center [751, 259] width 292 height 21
click at [708, 263] on input "[PERSON_NAME]" at bounding box center [751, 259] width 292 height 21
click at [708, 261] on input "[PERSON_NAME]" at bounding box center [751, 259] width 292 height 21
paste input "[PERSON_NAME]"
type input "[PERSON_NAME]"
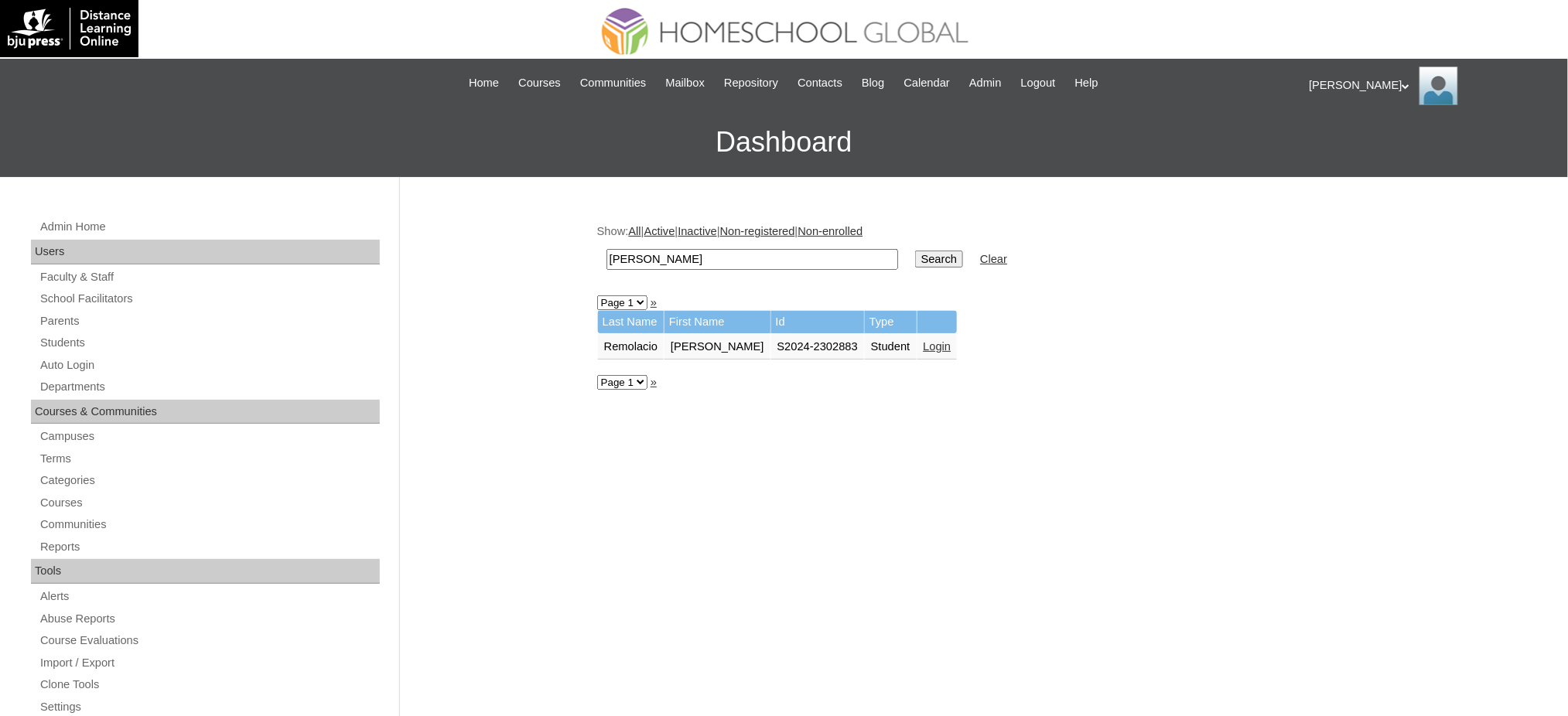
click at [915, 252] on input "Search" at bounding box center [939, 259] width 48 height 17
click at [1062, 345] on link "Login" at bounding box center [1076, 346] width 28 height 12
